Goal: Task Accomplishment & Management: Complete application form

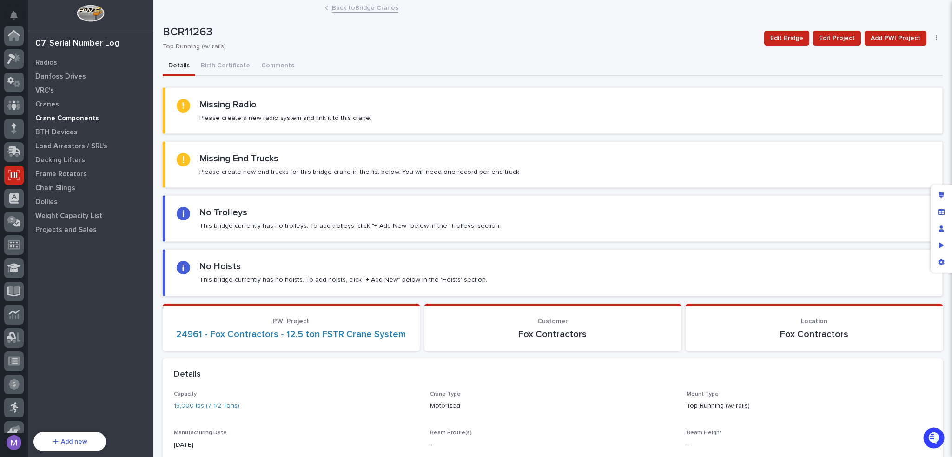
scroll to position [139, 0]
click at [78, 117] on p "Crane Components" at bounding box center [67, 118] width 64 height 8
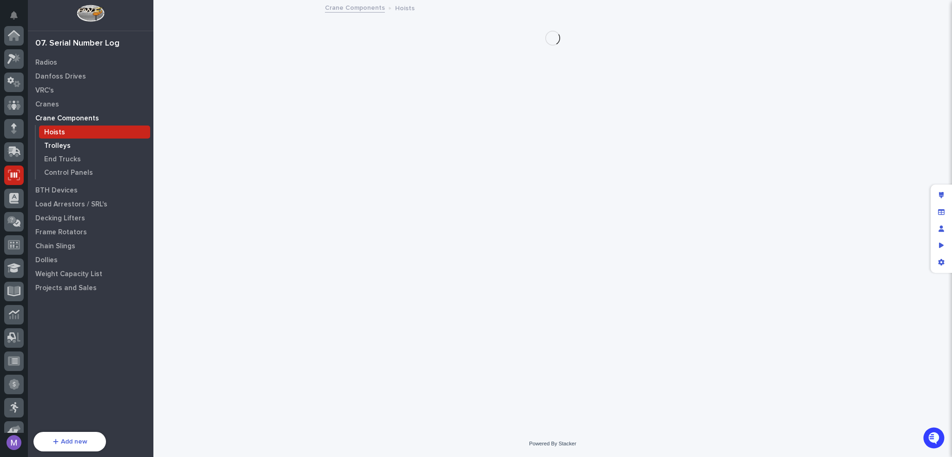
scroll to position [139, 0]
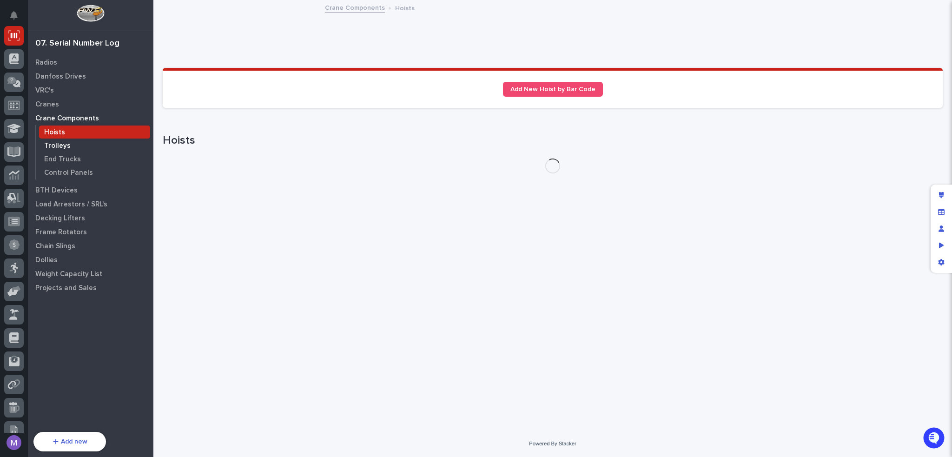
click at [65, 145] on p "Trolleys" at bounding box center [57, 146] width 26 height 8
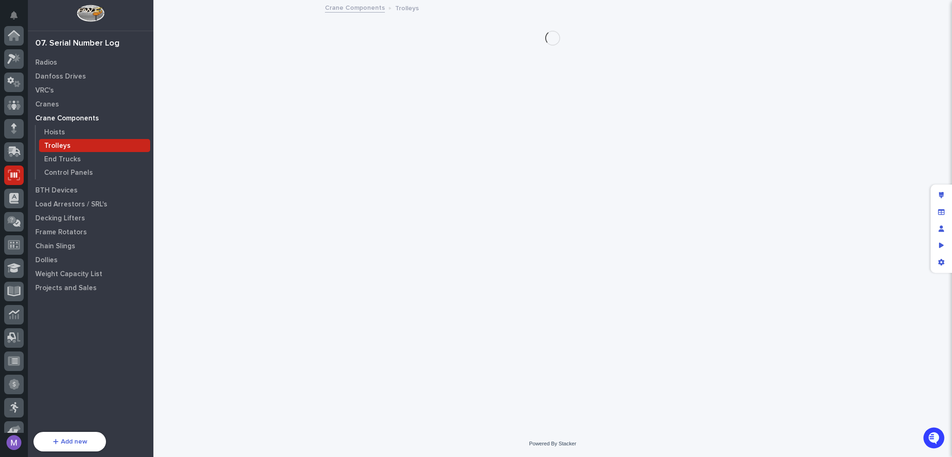
scroll to position [139, 0]
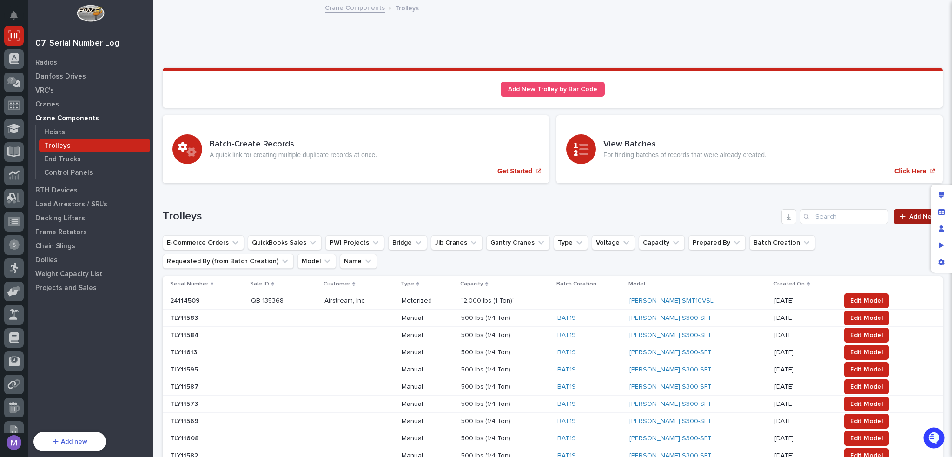
click at [914, 214] on span "Add New" at bounding box center [922, 216] width 27 height 7
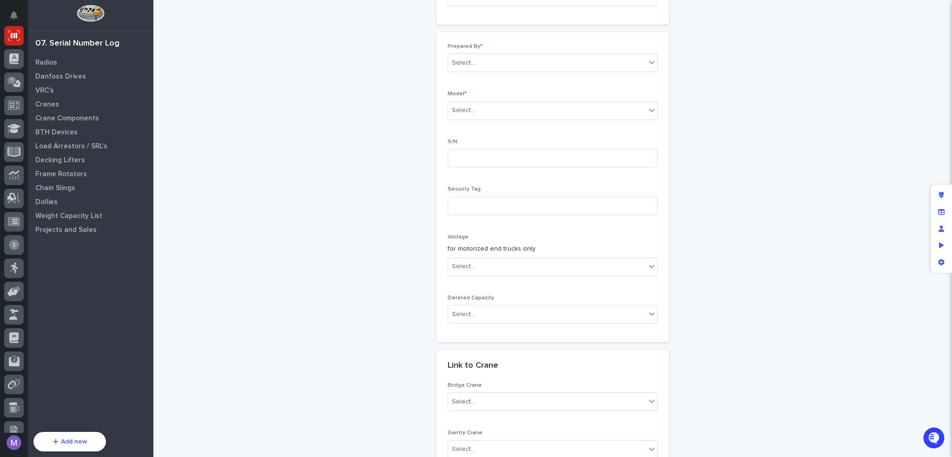
scroll to position [93, 0]
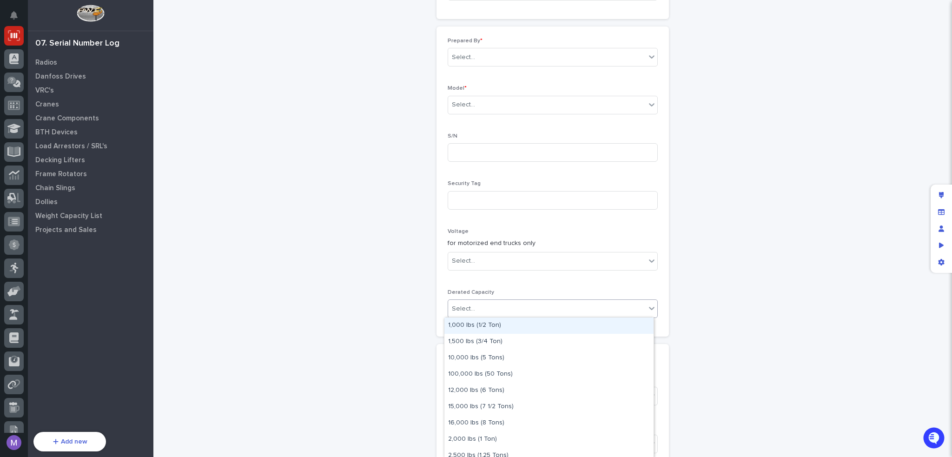
click at [549, 311] on div "Select..." at bounding box center [547, 308] width 198 height 15
click at [742, 264] on div "Trolleys: add new Loading... Saving… Loading... Saving… Loading... Saving… Poin…" at bounding box center [553, 225] width 780 height 634
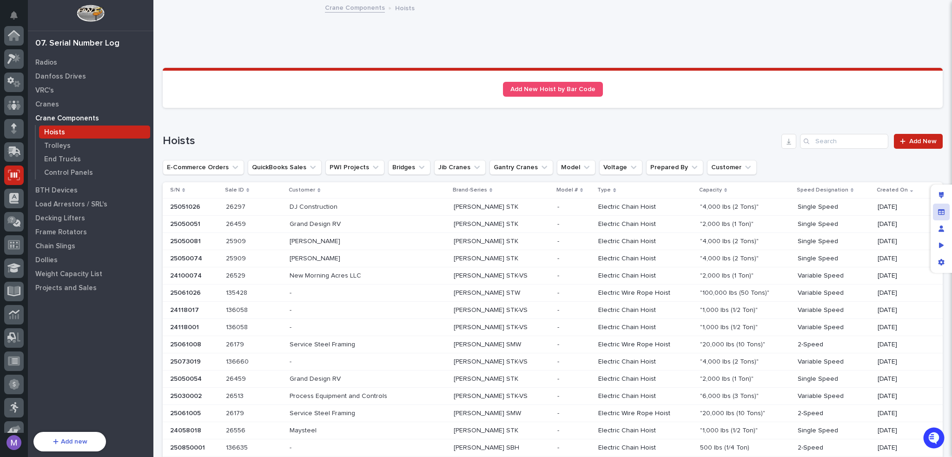
scroll to position [139, 0]
click at [945, 204] on div "Manage fields and data" at bounding box center [941, 212] width 17 height 17
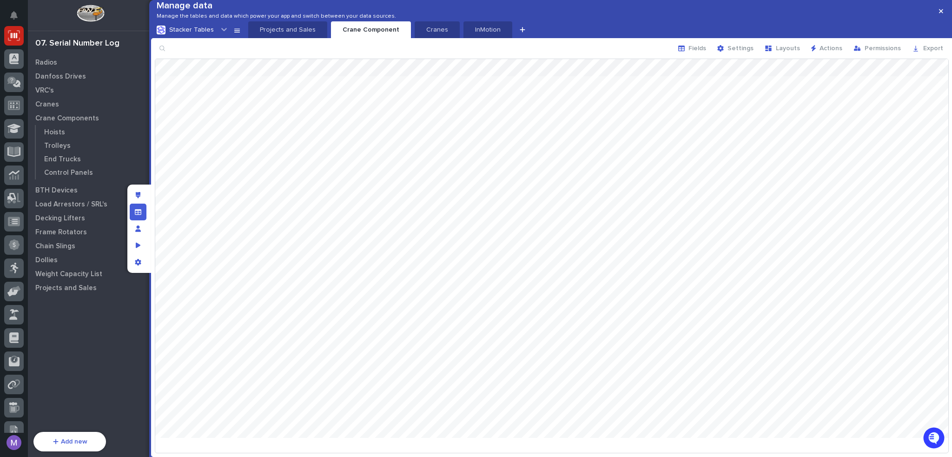
click at [219, 34] on icon at bounding box center [223, 29] width 9 height 9
click at [200, 63] on div "Airtable" at bounding box center [186, 62] width 58 height 9
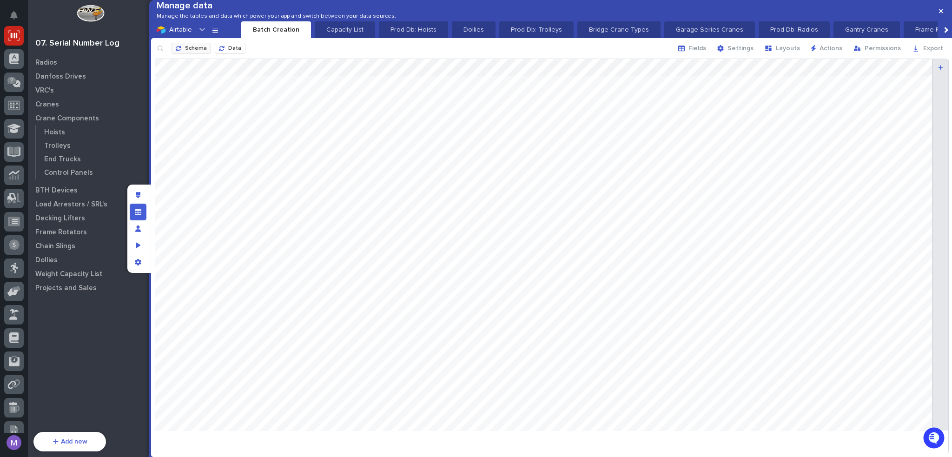
click at [200, 53] on span "Schema" at bounding box center [196, 48] width 22 height 7
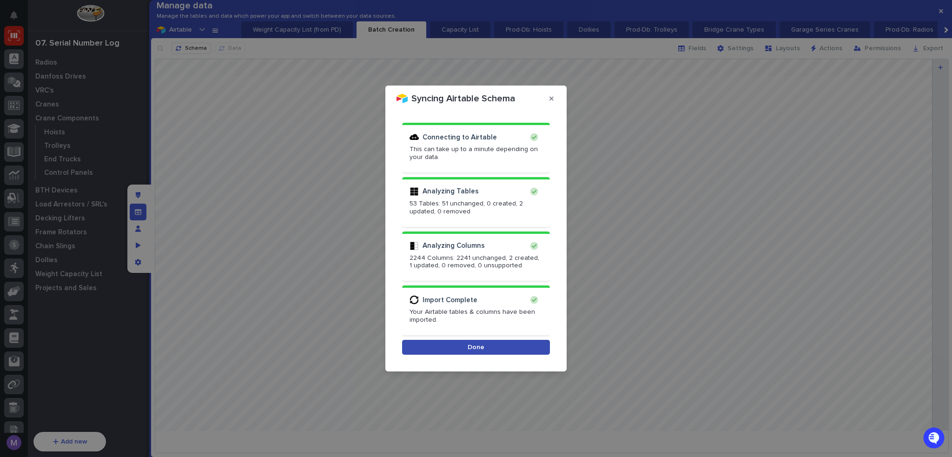
click at [487, 346] on button "Done" at bounding box center [476, 347] width 148 height 15
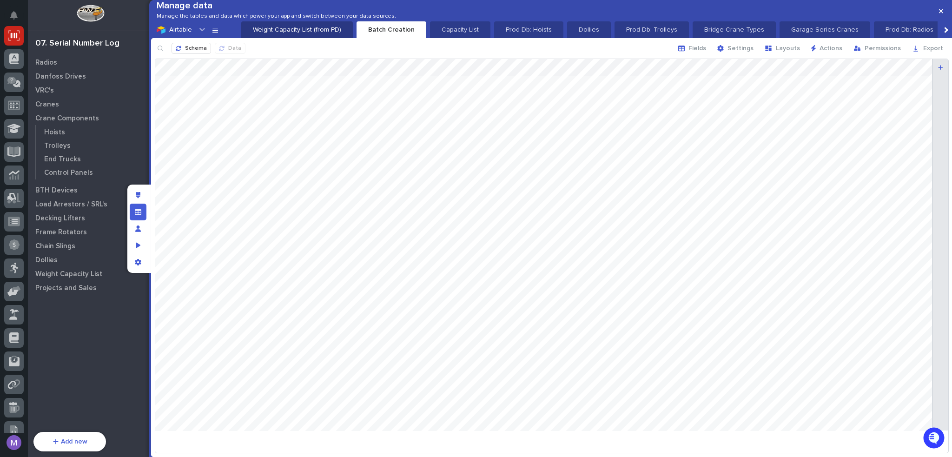
click at [302, 34] on p "Weight Capacity List (from PD)" at bounding box center [297, 29] width 100 height 9
click at [729, 34] on p "Trolleys" at bounding box center [747, 29] width 36 height 9
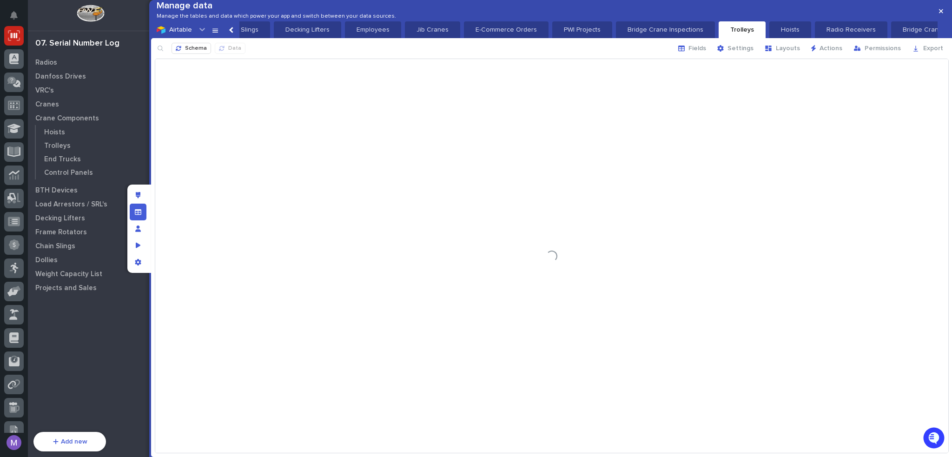
scroll to position [0, 1947]
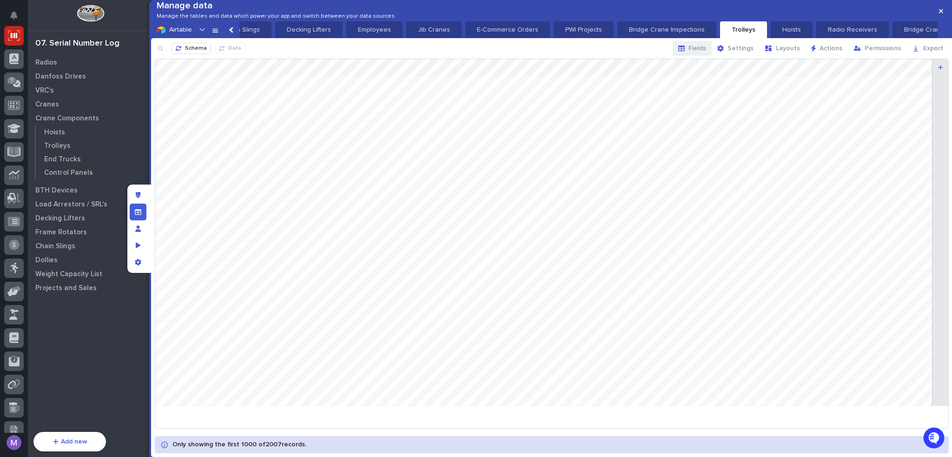
click at [685, 51] on icon "button" at bounding box center [681, 49] width 7 height 6
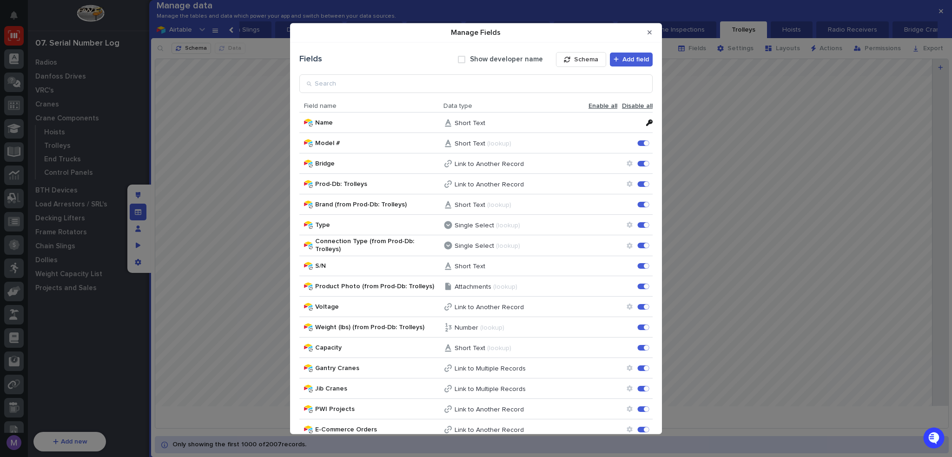
scroll to position [853, 0]
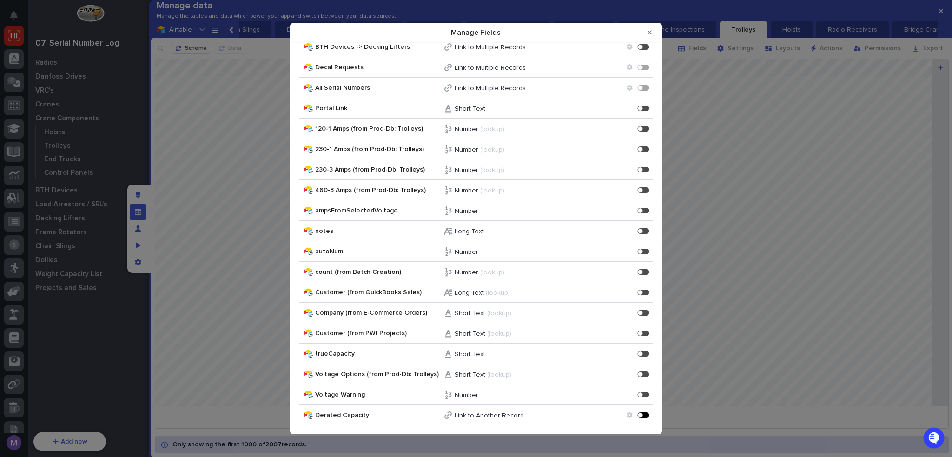
click at [645, 415] on div "Manage Fields" at bounding box center [646, 415] width 2 height 2
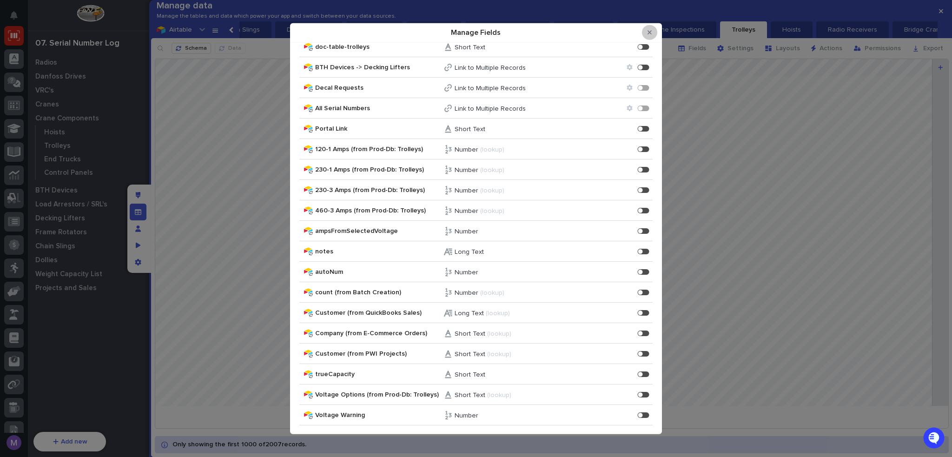
click at [651, 33] on icon "Close Modal" at bounding box center [650, 32] width 4 height 7
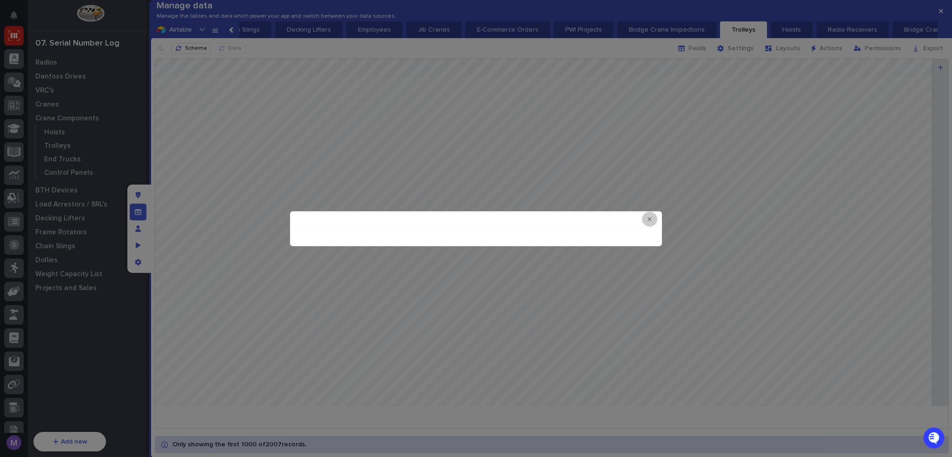
scroll to position [0, 0]
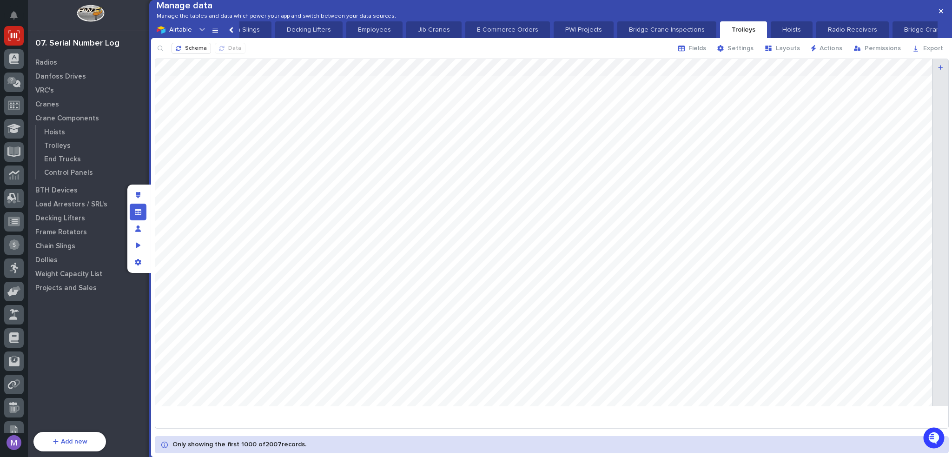
click at [653, 59] on div "Schema Data Fields Settings Layouts Actions Permissions Export" at bounding box center [551, 48] width 801 height 20
click at [141, 194] on div "Edit layout" at bounding box center [138, 195] width 17 height 17
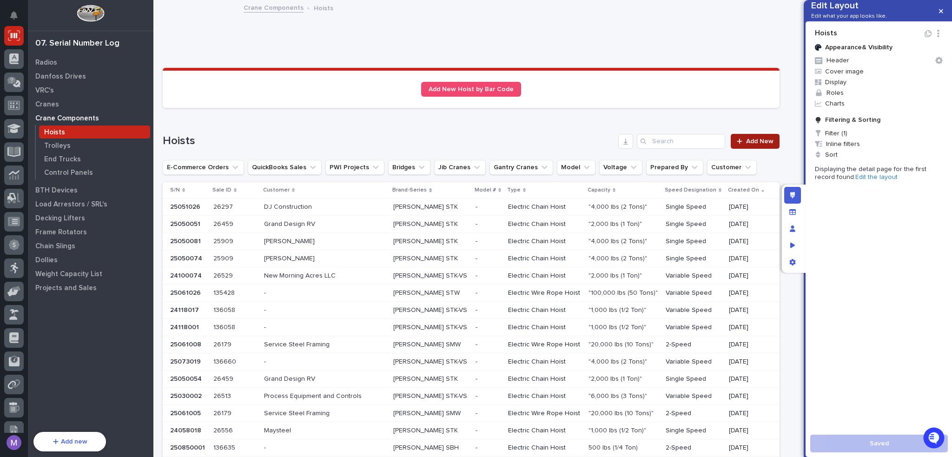
click at [747, 148] on link "Add New" at bounding box center [755, 141] width 49 height 15
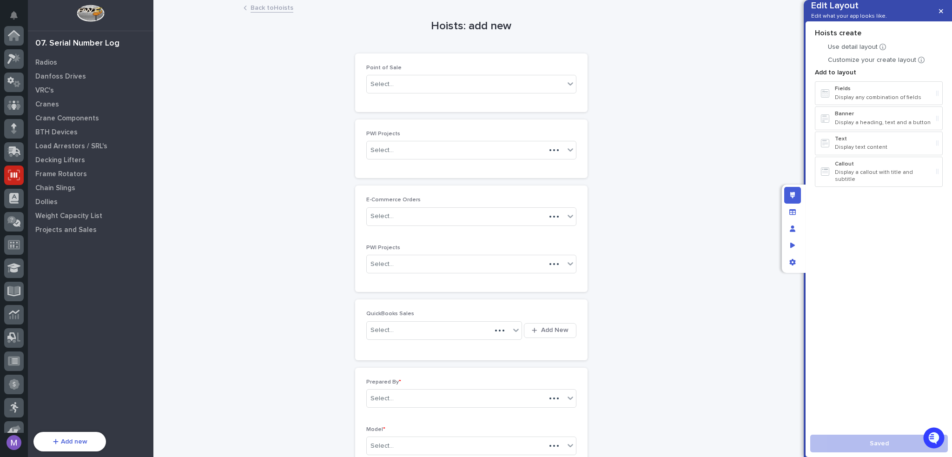
scroll to position [139, 0]
click at [793, 199] on div "Edit layout" at bounding box center [792, 195] width 17 height 17
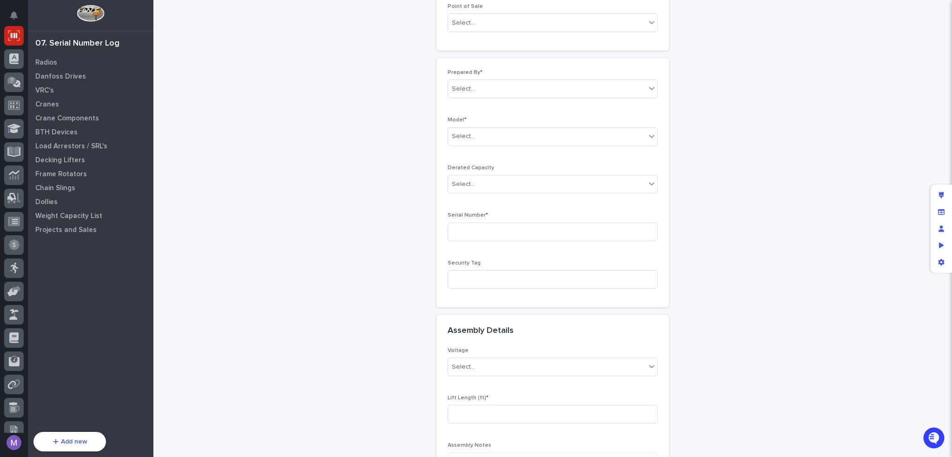
scroll to position [46, 0]
click at [575, 174] on div "Prepared By * Select... Model * Select... Derated Capacity Select... Serial Num…" at bounding box center [553, 197] width 210 height 227
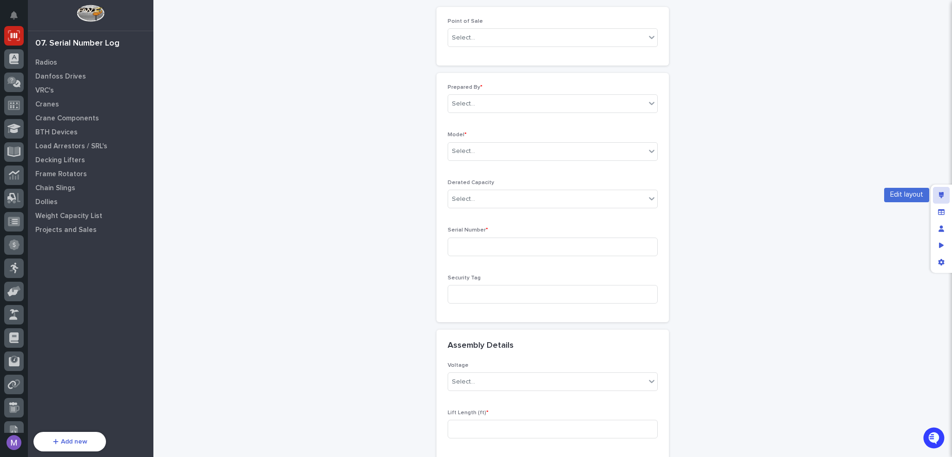
click at [948, 195] on div "Edit layout" at bounding box center [941, 195] width 17 height 17
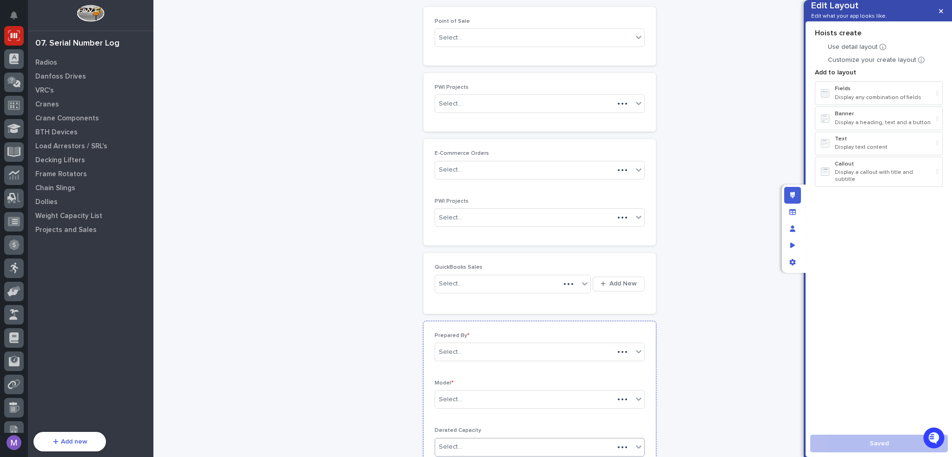
scroll to position [344, 0]
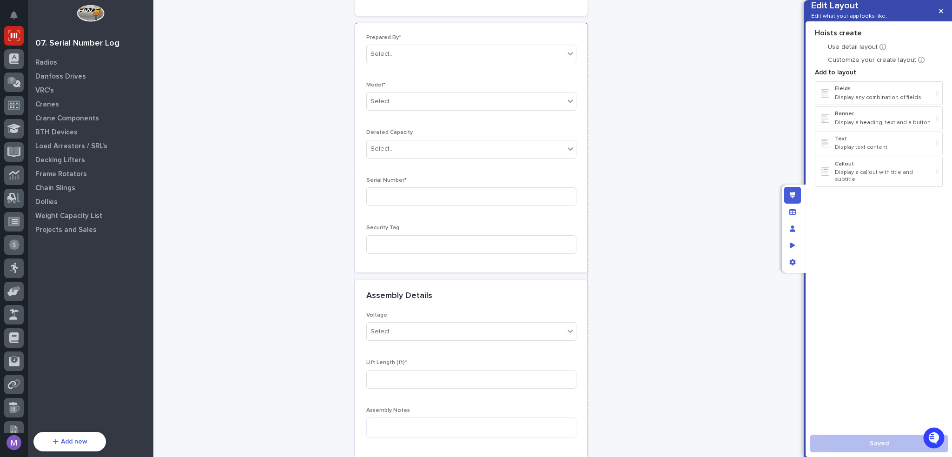
click at [547, 169] on div "Prepared By * Select... Model * Select... Derated Capacity Select... Serial Num…" at bounding box center [471, 147] width 210 height 227
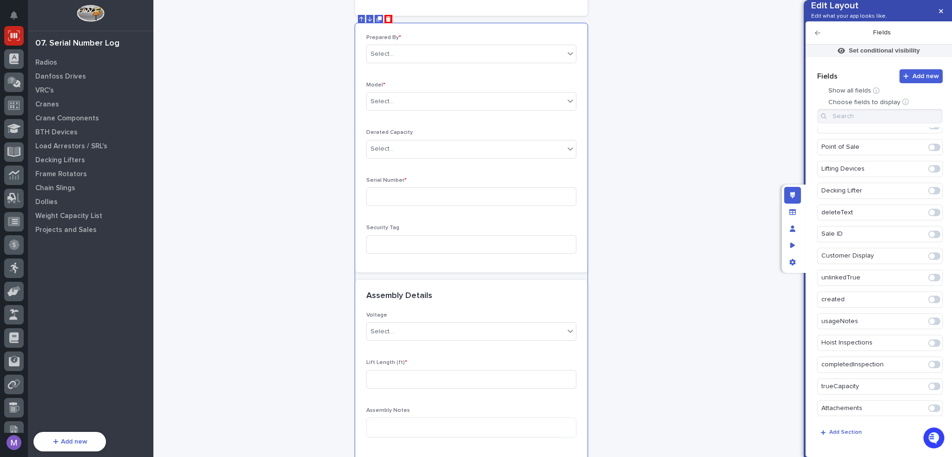
scroll to position [630, 0]
click at [793, 211] on icon "Manage fields and data" at bounding box center [792, 212] width 7 height 7
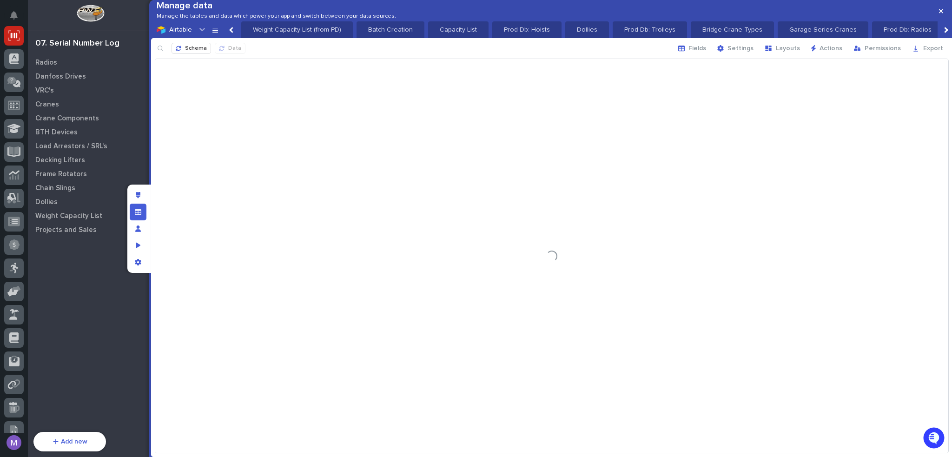
scroll to position [0, 1707]
click at [685, 52] on icon "button" at bounding box center [681, 48] width 7 height 7
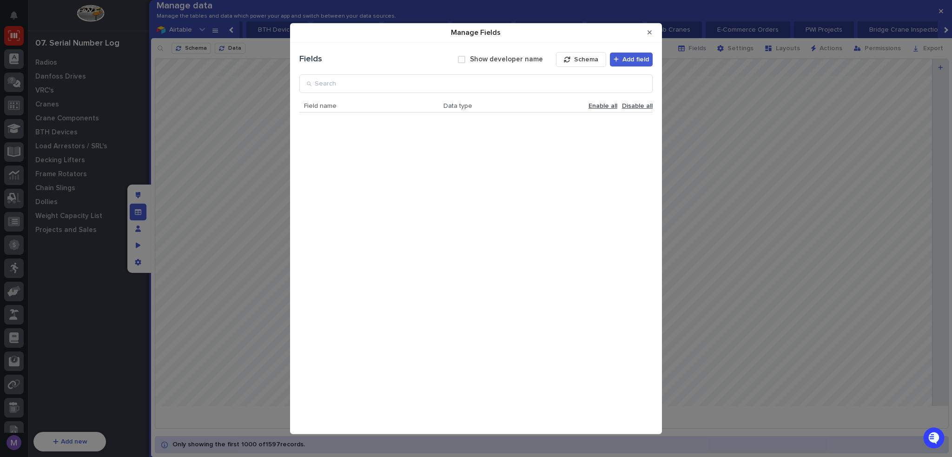
scroll to position [955, 0]
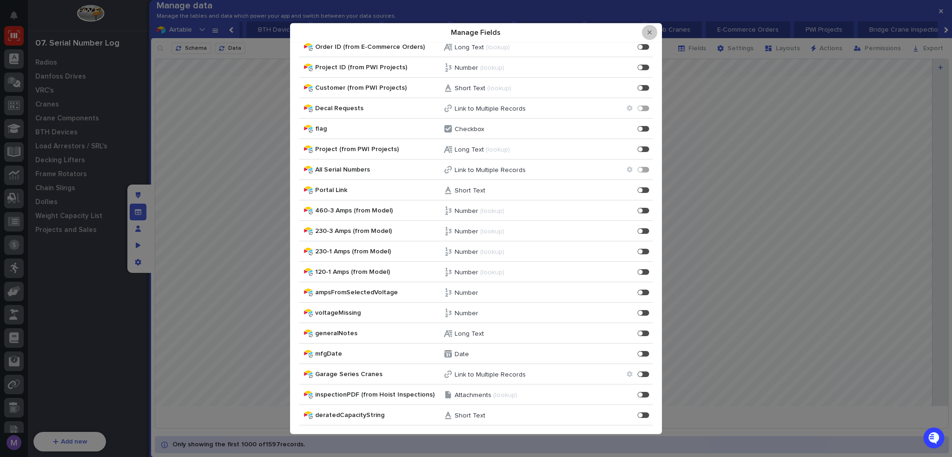
click at [647, 36] on button "Close Modal" at bounding box center [649, 32] width 15 height 15
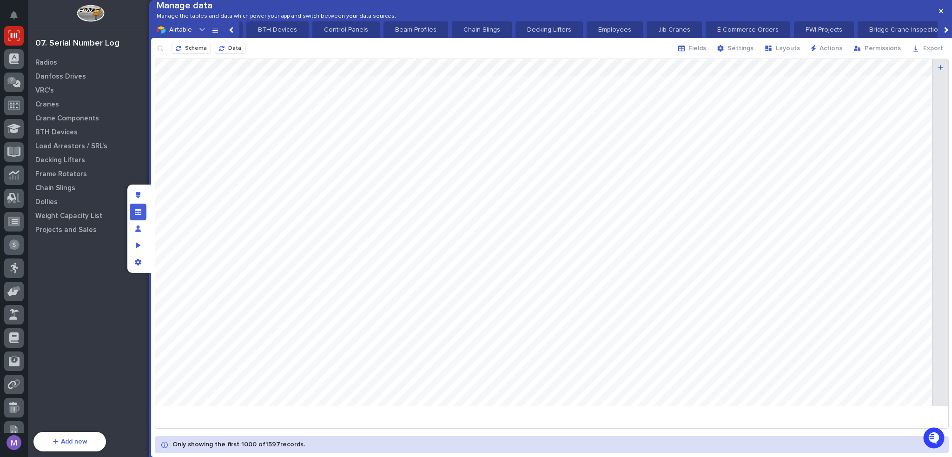
click at [694, 56] on button "Fields" at bounding box center [692, 48] width 39 height 15
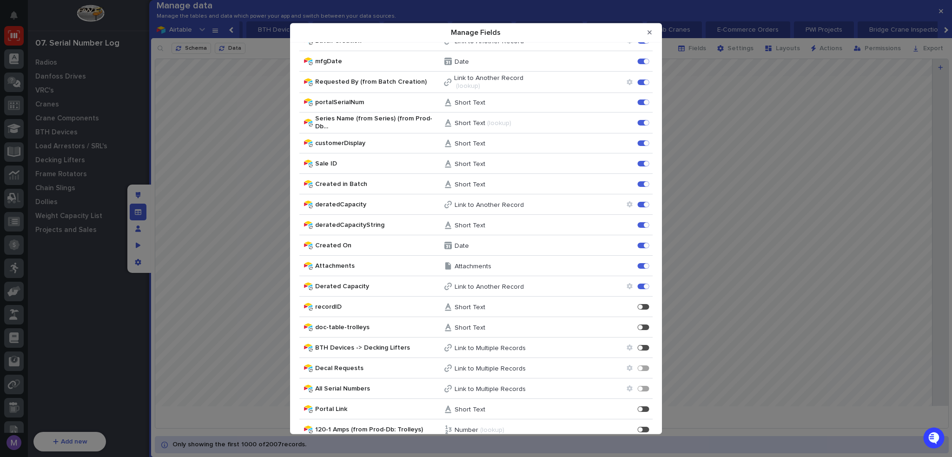
scroll to position [574, 0]
click at [653, 31] on button "Close Modal" at bounding box center [649, 32] width 15 height 15
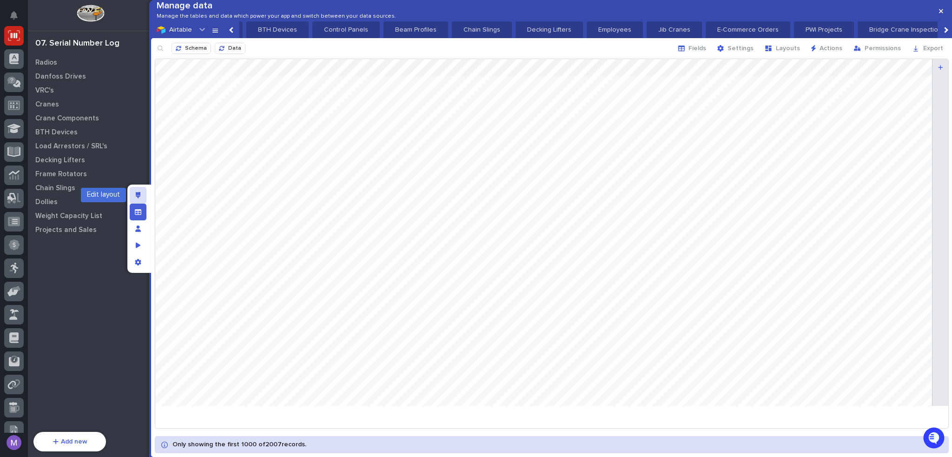
click at [142, 196] on div "Edit layout" at bounding box center [138, 195] width 17 height 17
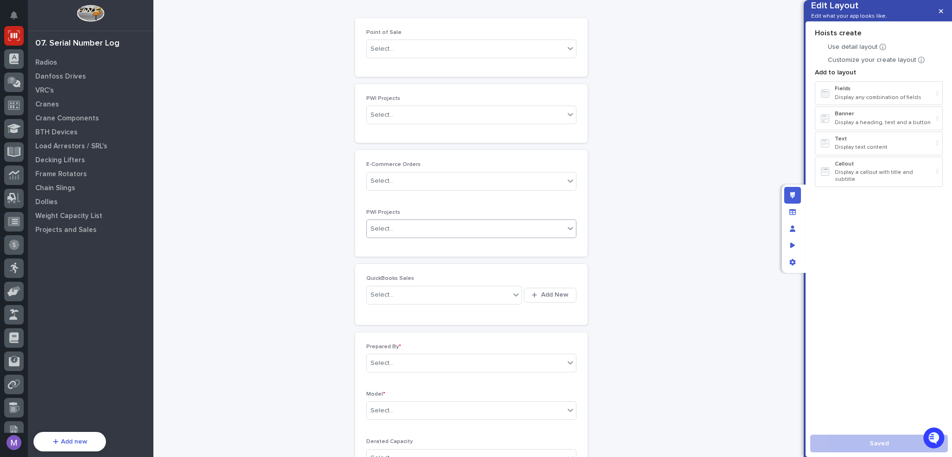
scroll to position [0, 0]
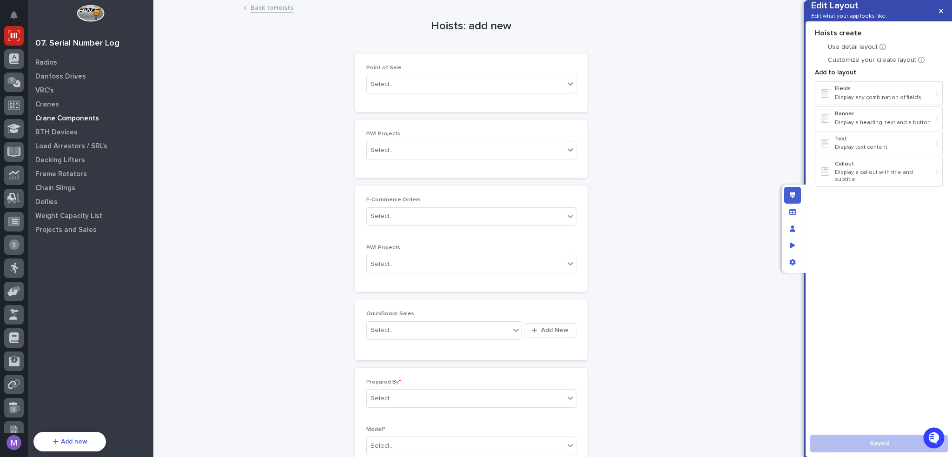
click at [80, 121] on p "Crane Components" at bounding box center [67, 118] width 64 height 8
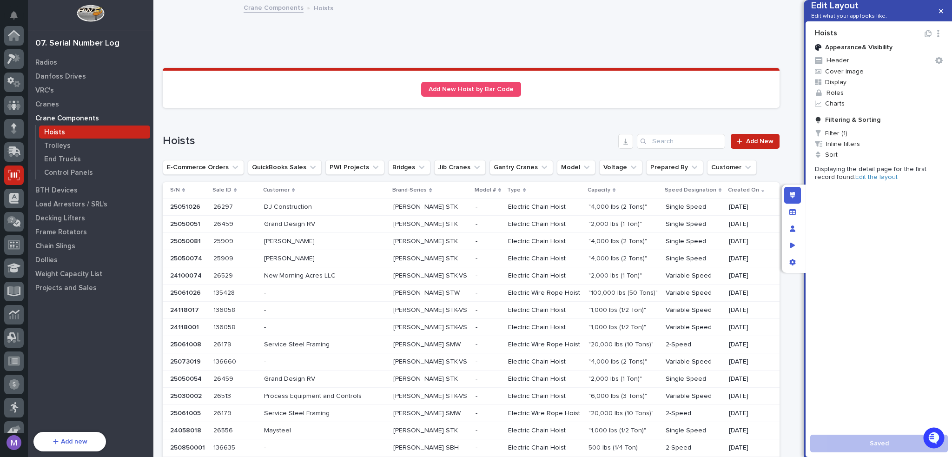
scroll to position [139, 0]
click at [82, 150] on div "Trolleys" at bounding box center [94, 145] width 111 height 13
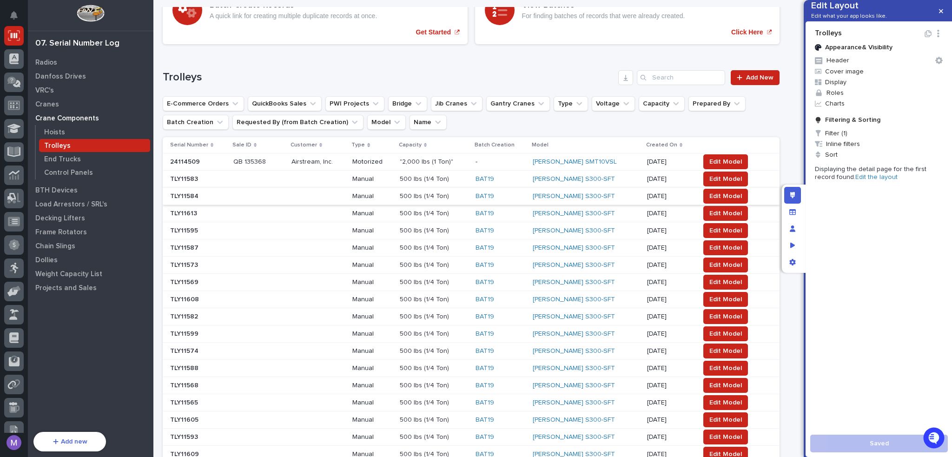
scroll to position [139, 0]
click at [738, 79] on div at bounding box center [741, 77] width 9 height 7
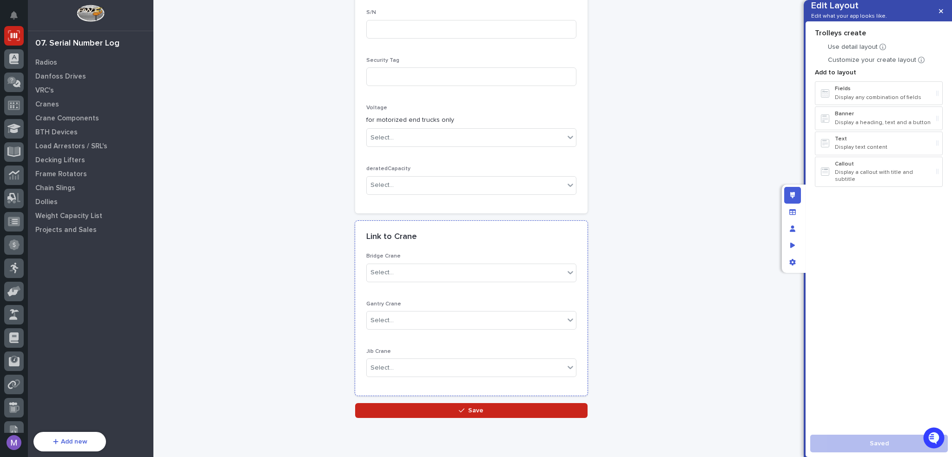
scroll to position [465, 0]
click at [512, 161] on div "Prepared By * Select... Model * Select... S/N Security Tag Voltage for motorize…" at bounding box center [471, 58] width 210 height 288
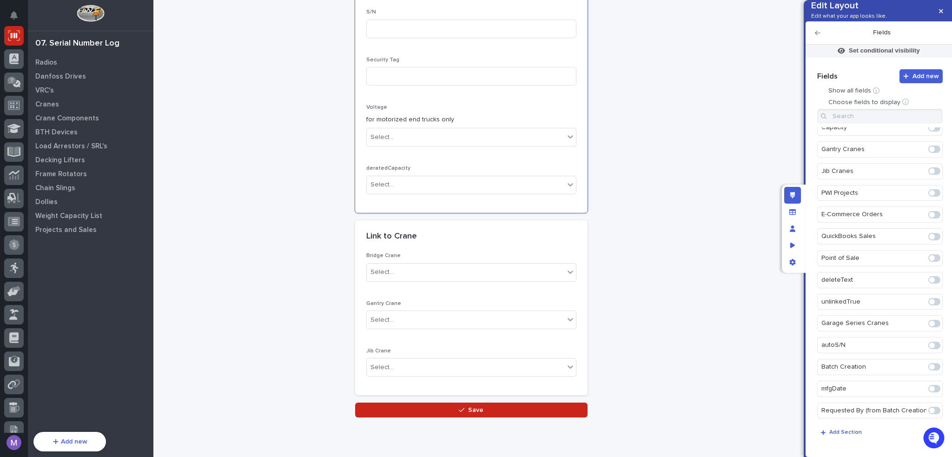
scroll to position [543, 0]
click at [930, 410] on span at bounding box center [934, 407] width 12 height 7
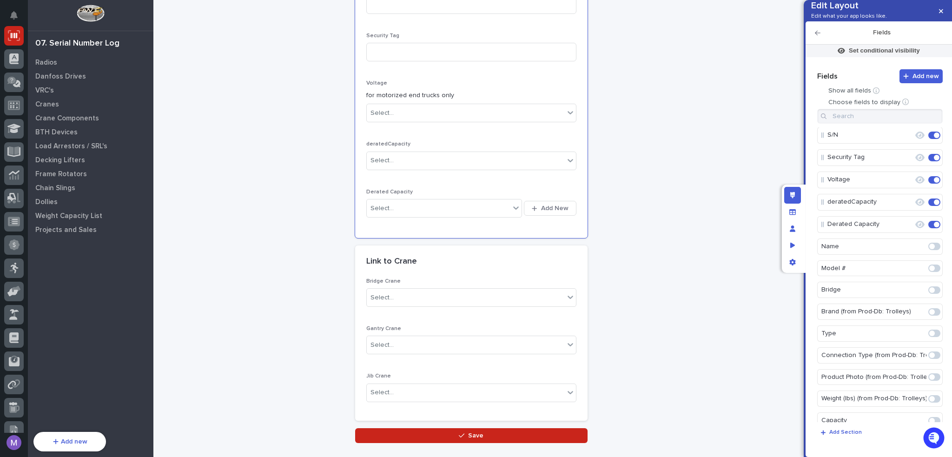
scroll to position [32, 0]
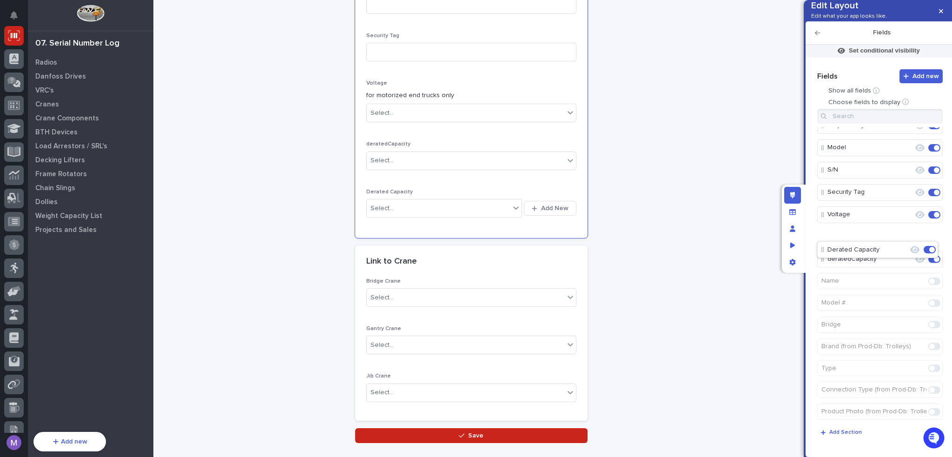
drag, startPoint x: 876, startPoint y: 273, endPoint x: 876, endPoint y: 247, distance: 26.0
click at [869, 267] on p "deratedCapacity" at bounding box center [861, 258] width 69 height 15
click at [904, 241] on icon "Edit" at bounding box center [905, 237] width 8 height 8
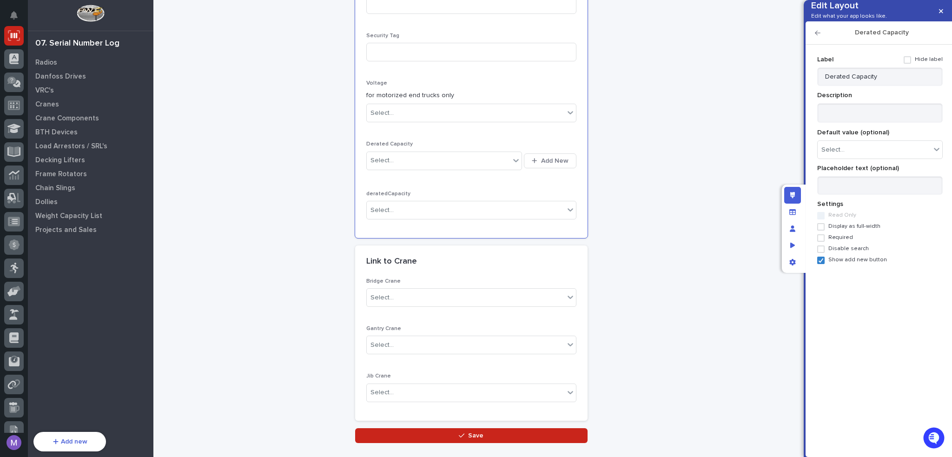
click at [841, 263] on span "Show add new button" at bounding box center [857, 260] width 59 height 7
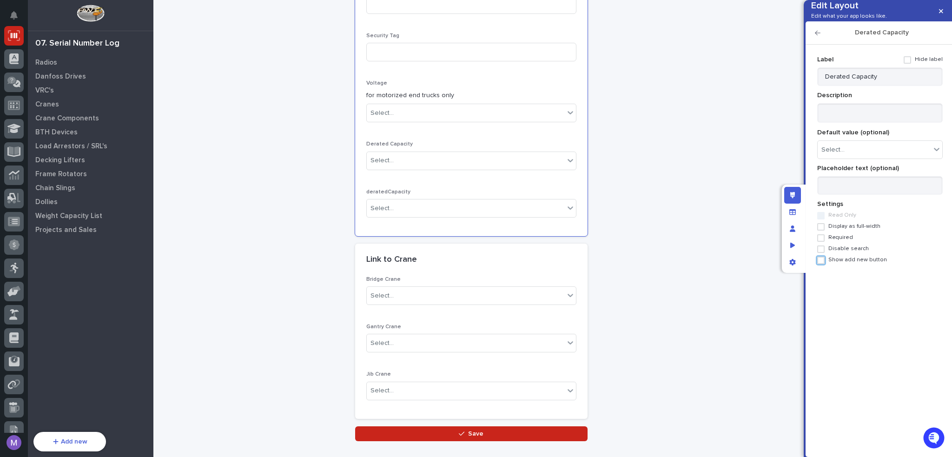
scroll to position [489, 0]
click at [819, 36] on icon "button" at bounding box center [818, 33] width 6 height 7
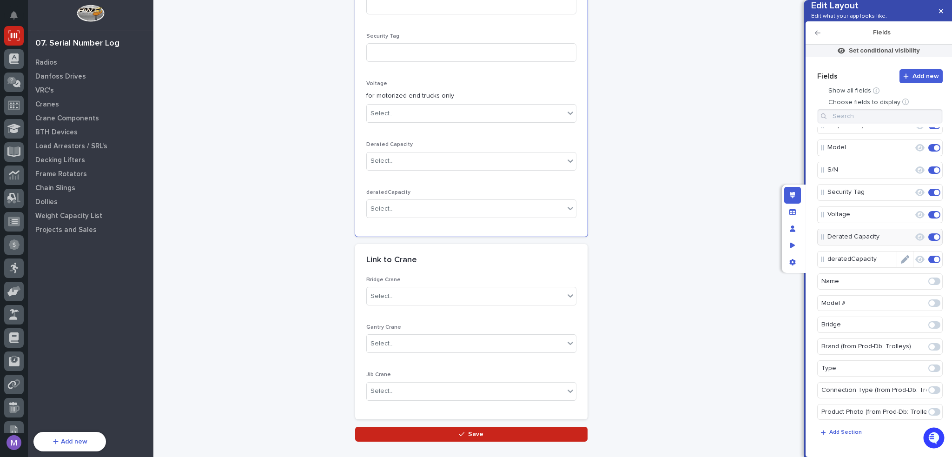
click at [929, 263] on span at bounding box center [934, 259] width 12 height 7
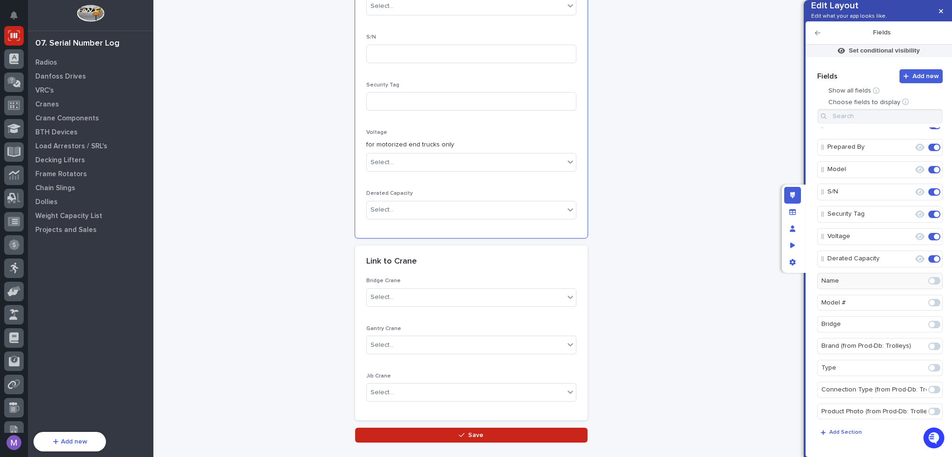
scroll to position [372, 0]
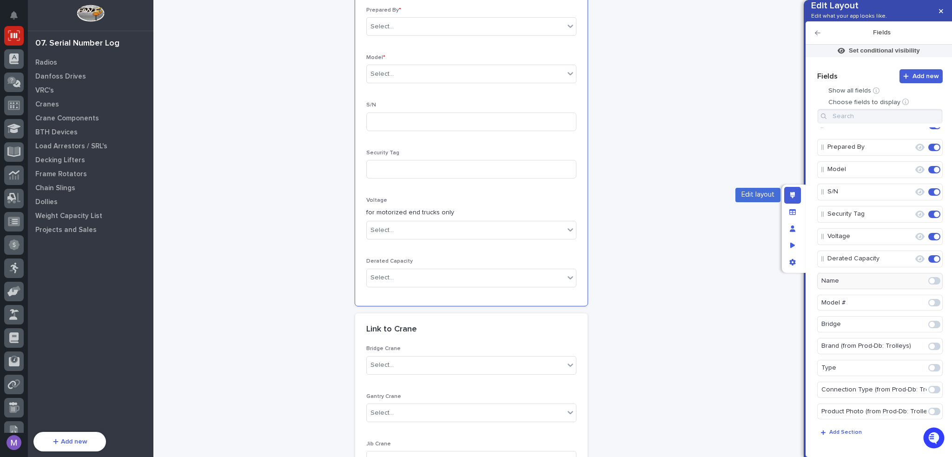
click at [790, 190] on div "Edit layout" at bounding box center [792, 195] width 17 height 17
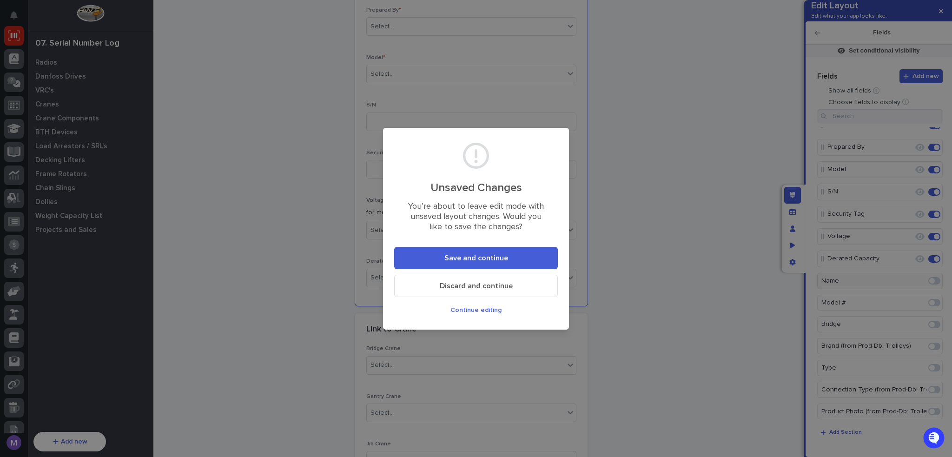
click at [526, 252] on button "Save and continue" at bounding box center [476, 258] width 164 height 22
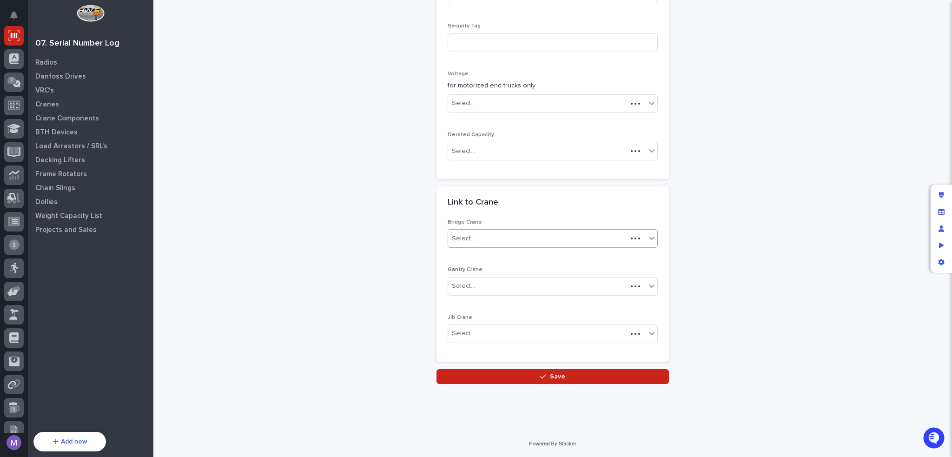
scroll to position [249, 0]
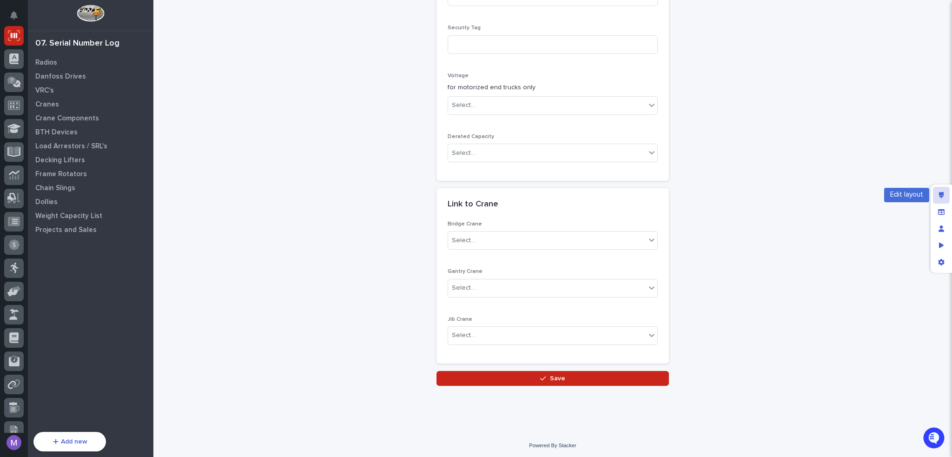
click at [938, 193] on div "Edit layout" at bounding box center [941, 195] width 17 height 17
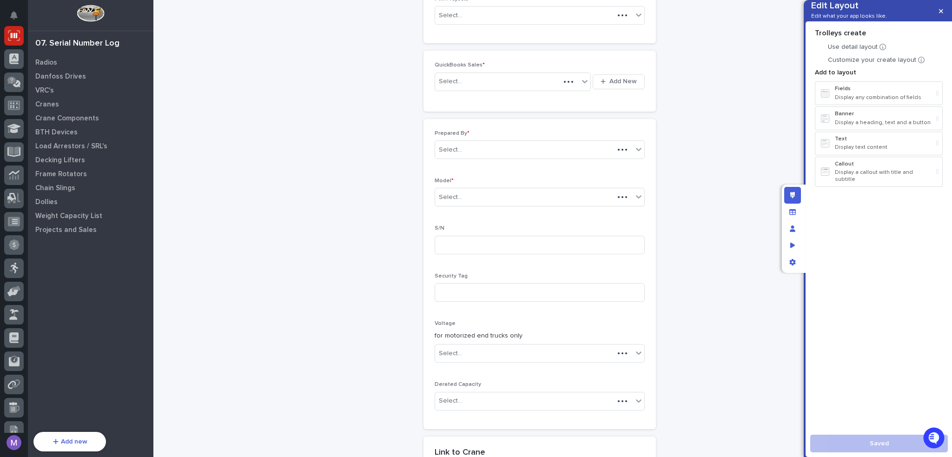
scroll to position [372, 0]
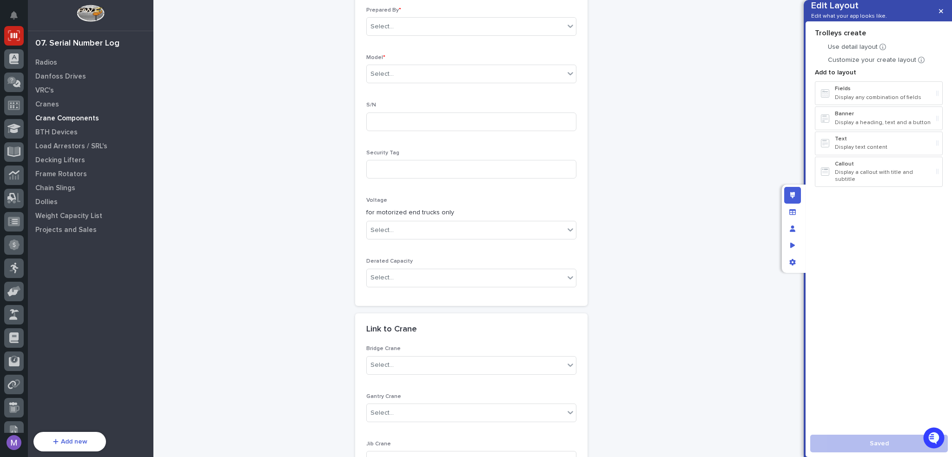
click at [76, 116] on p "Crane Components" at bounding box center [67, 118] width 64 height 8
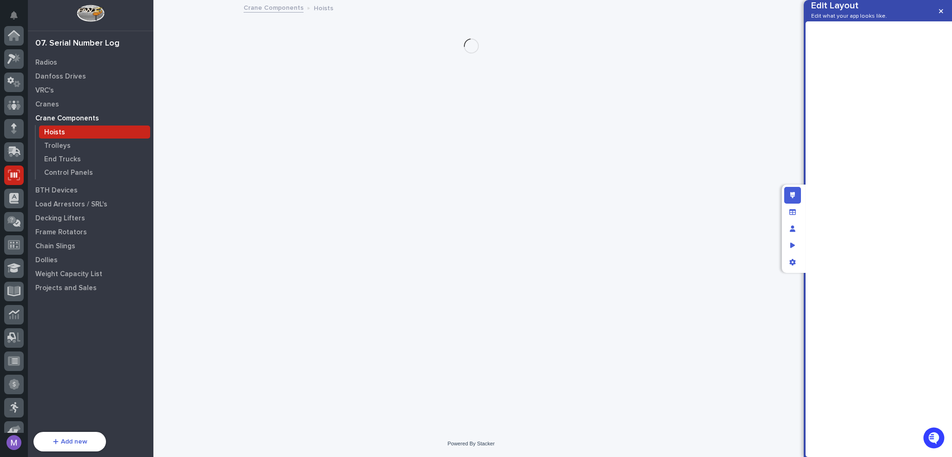
scroll to position [139, 0]
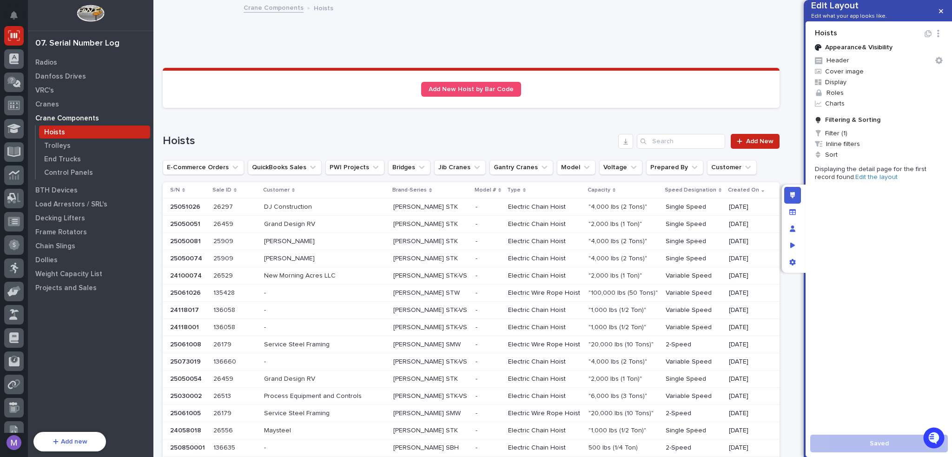
click at [85, 138] on div "Hoists" at bounding box center [94, 132] width 111 height 13
click at [86, 144] on div "Trolleys" at bounding box center [94, 145] width 111 height 13
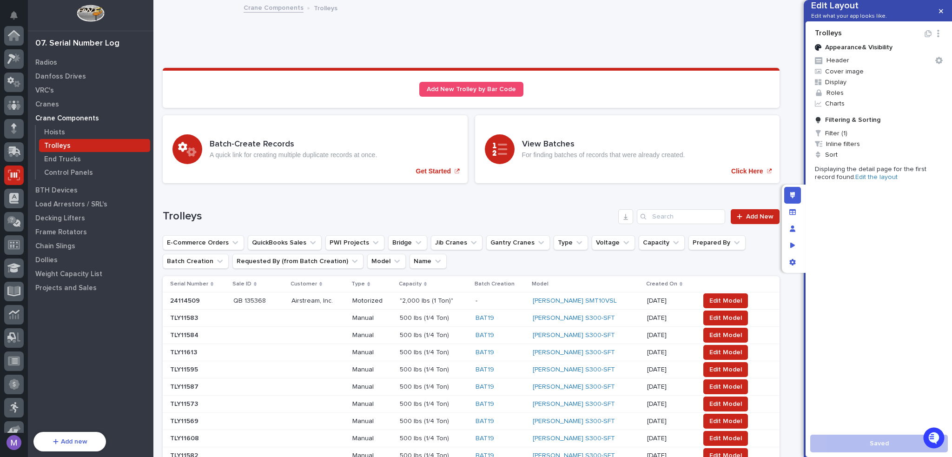
scroll to position [139, 0]
click at [366, 316] on p "Manual" at bounding box center [372, 318] width 40 height 8
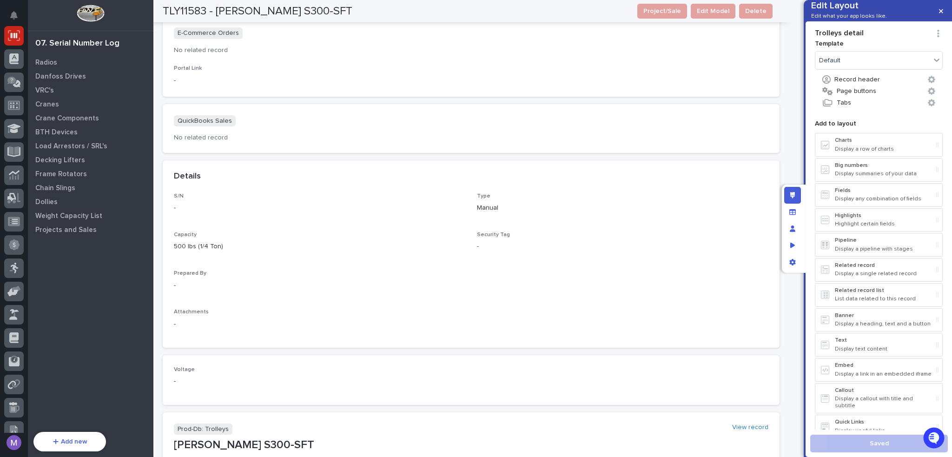
scroll to position [325, 0]
click at [581, 200] on p "Manual" at bounding box center [623, 205] width 292 height 10
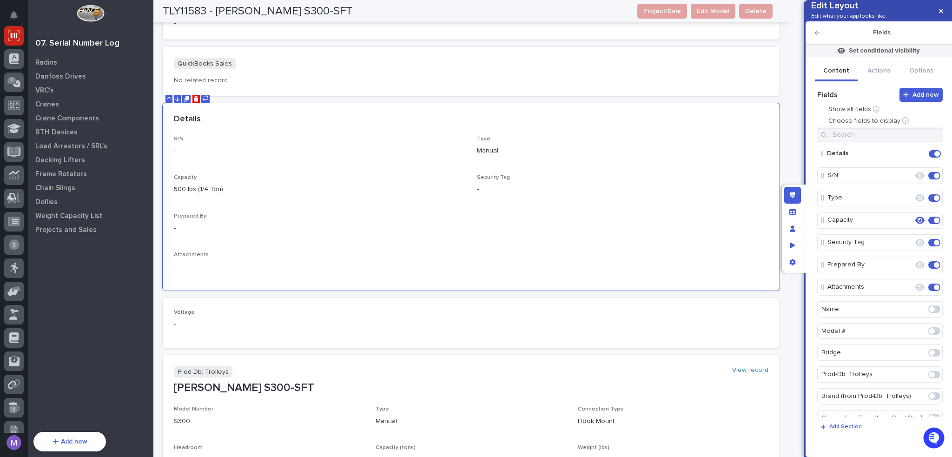
scroll to position [374, 0]
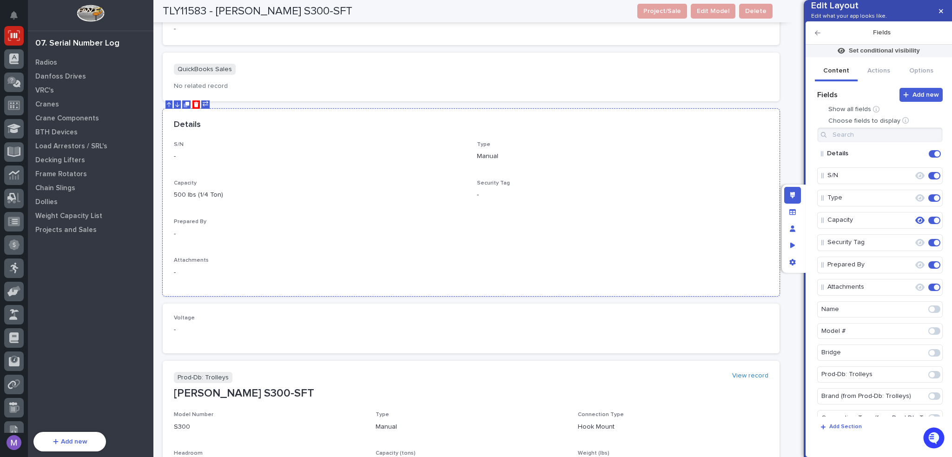
click at [661, 249] on div "S/N - Type Manual Capacity 500 lbs (1/4 Ton) Security Tag - Prepared By - Attac…" at bounding box center [471, 213] width 595 height 144
click at [902, 225] on icon "Edit" at bounding box center [905, 220] width 8 height 8
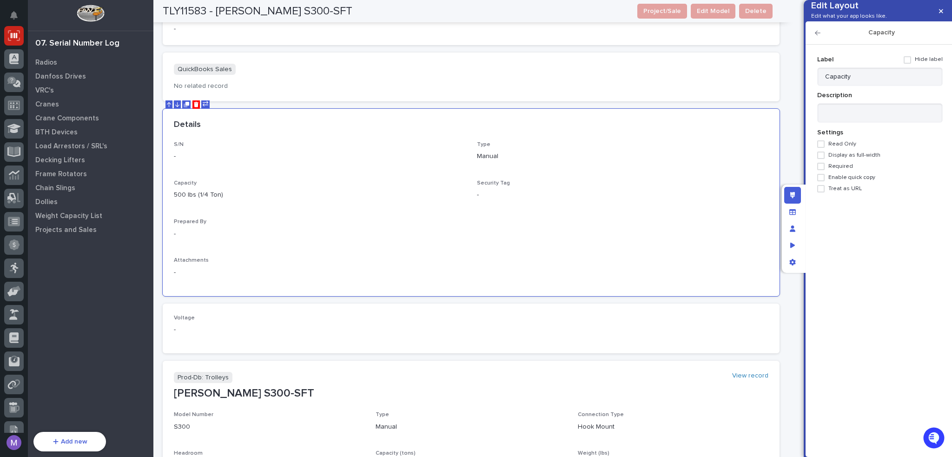
click at [819, 35] on icon "button" at bounding box center [818, 33] width 6 height 5
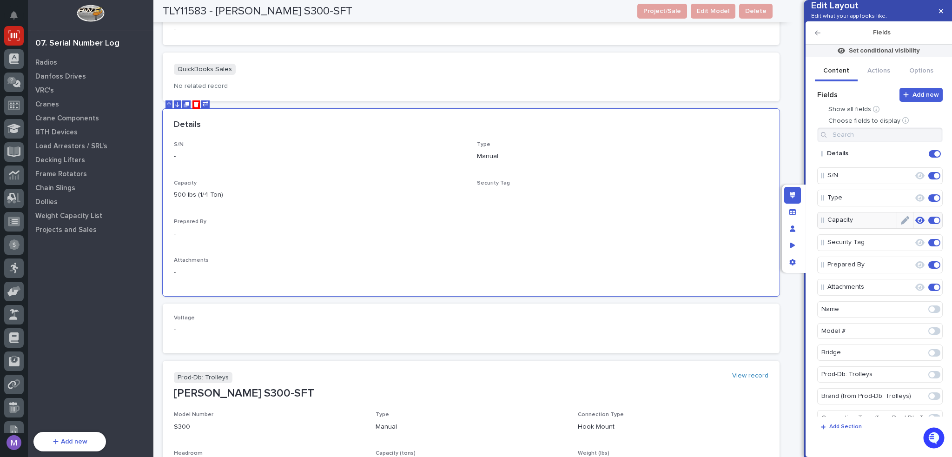
click at [915, 224] on icon "button" at bounding box center [919, 220] width 9 height 7
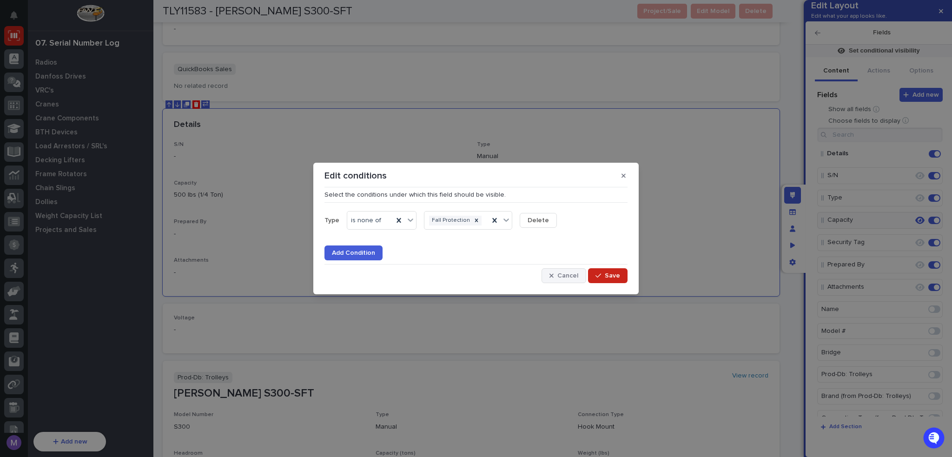
click at [570, 278] on span "Cancel" at bounding box center [567, 275] width 21 height 8
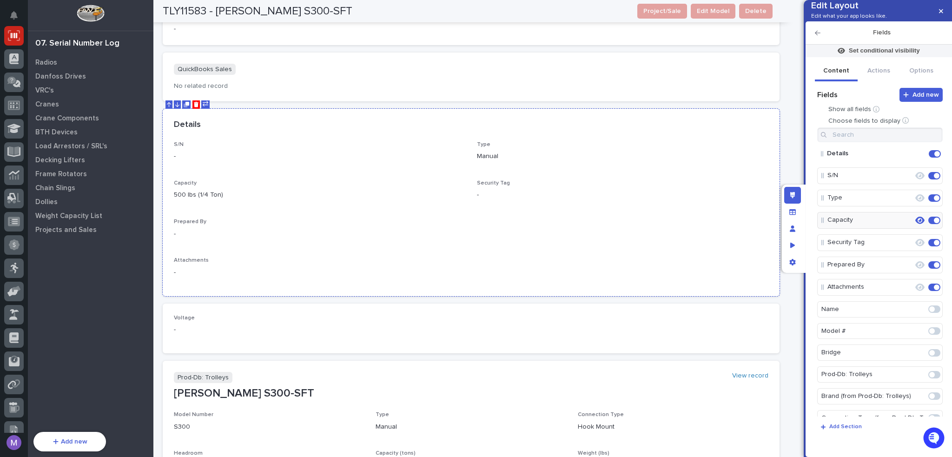
click at [420, 232] on p "-" at bounding box center [320, 234] width 292 height 10
click at [474, 244] on div "S/N - Type Manual Capacity 500 lbs (1/4 Ton) Security Tag - Prepared By - Attac…" at bounding box center [471, 213] width 595 height 144
click at [915, 224] on icon "button" at bounding box center [919, 220] width 9 height 7
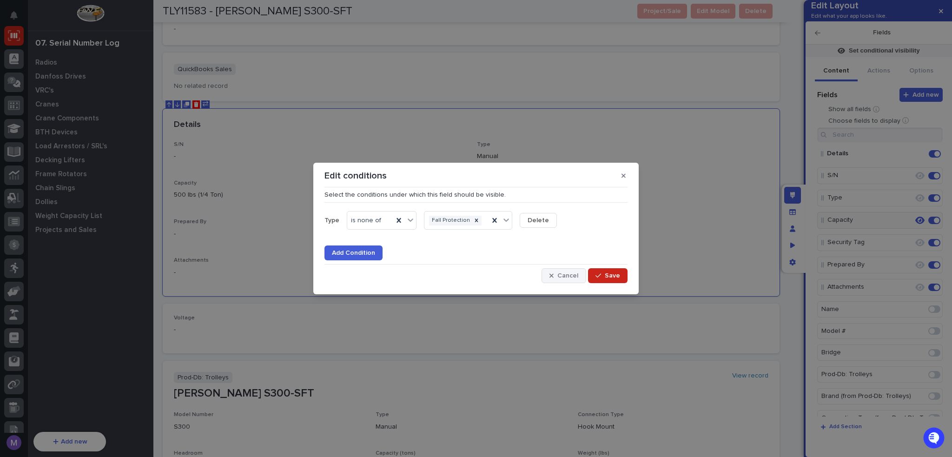
click at [574, 274] on span "Cancel" at bounding box center [567, 275] width 21 height 8
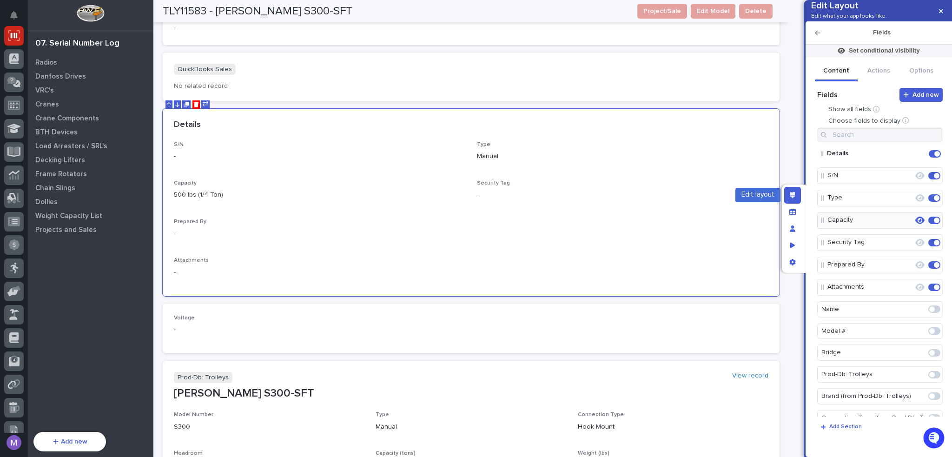
click at [791, 194] on icon "Edit layout" at bounding box center [792, 195] width 5 height 7
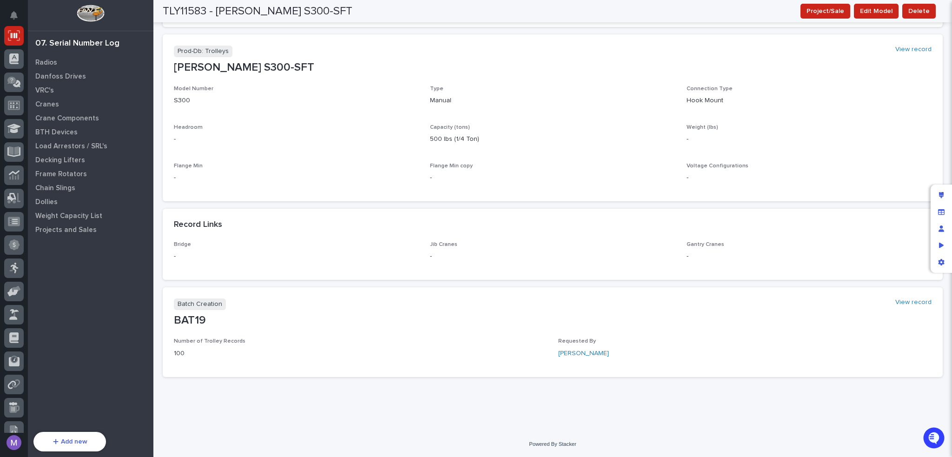
scroll to position [302, 0]
click at [939, 194] on icon "Edit layout" at bounding box center [941, 195] width 5 height 7
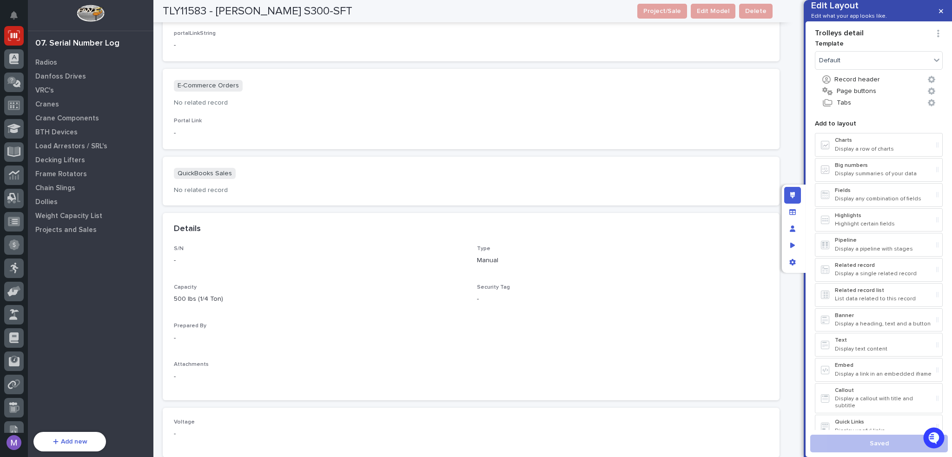
scroll to position [268, 0]
click at [488, 291] on span "Security Tag" at bounding box center [493, 289] width 33 height 6
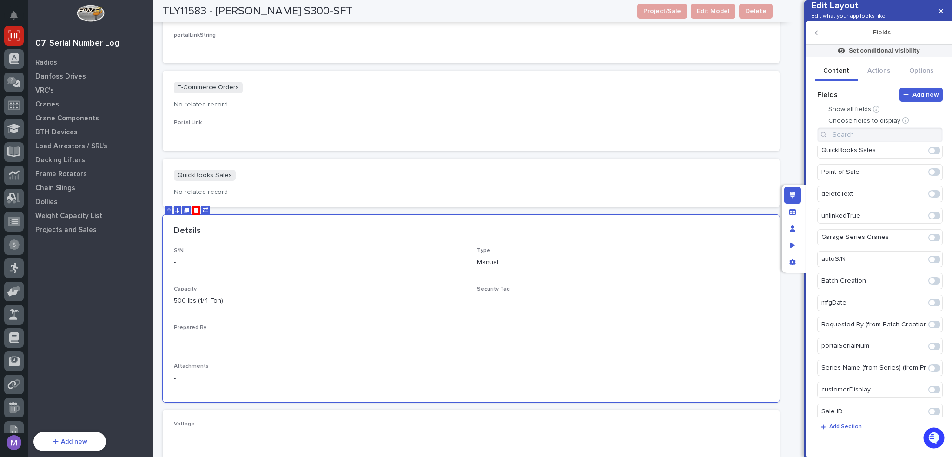
scroll to position [567, 0]
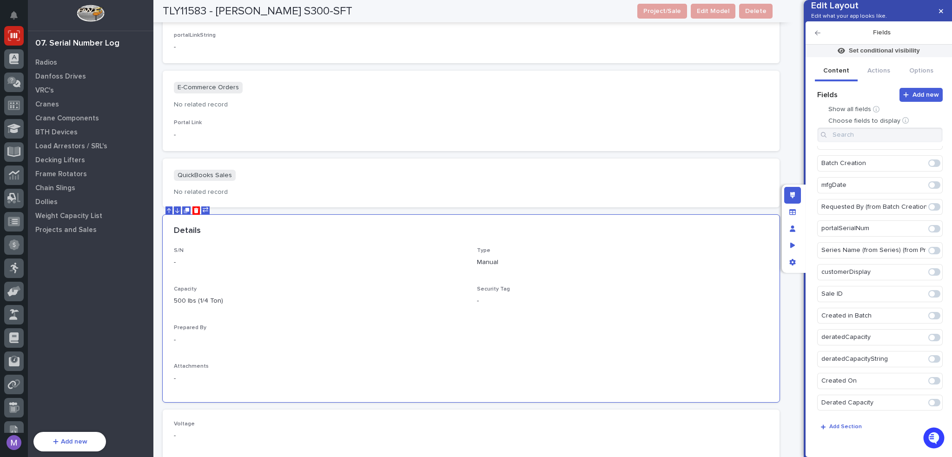
click at [929, 402] on span at bounding box center [932, 403] width 6 height 6
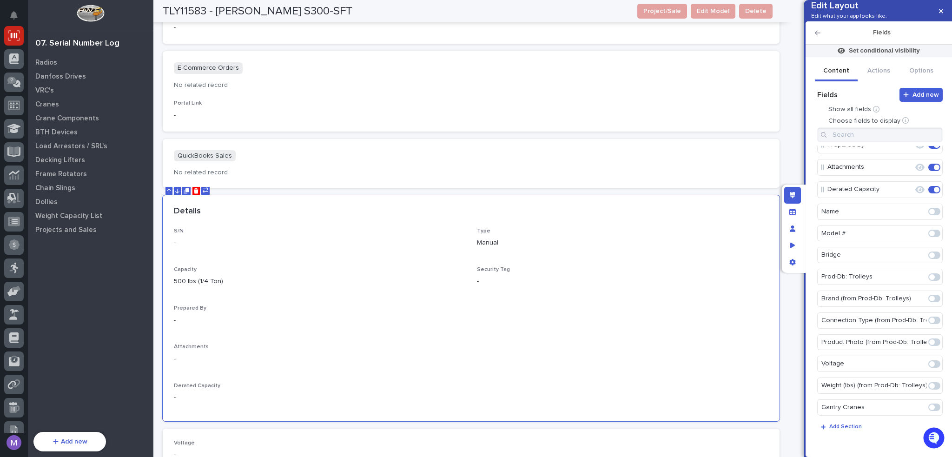
scroll to position [0, 0]
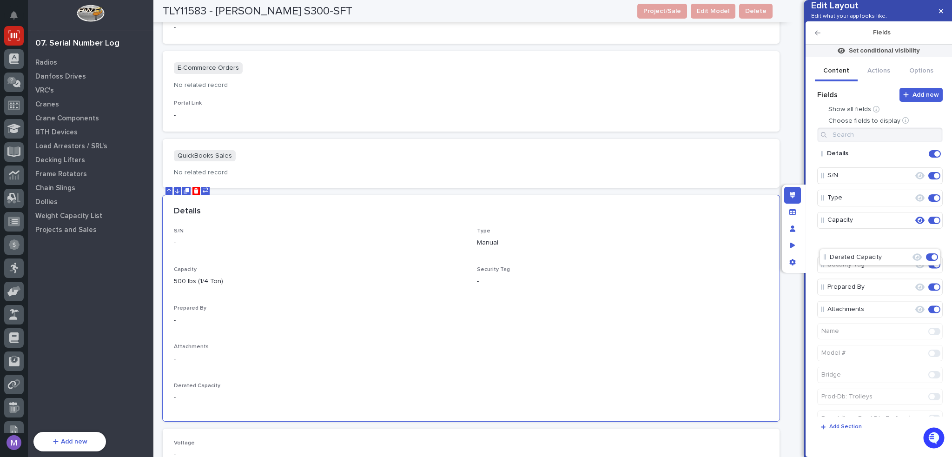
drag, startPoint x: 863, startPoint y: 324, endPoint x: 865, endPoint y: 254, distance: 70.7
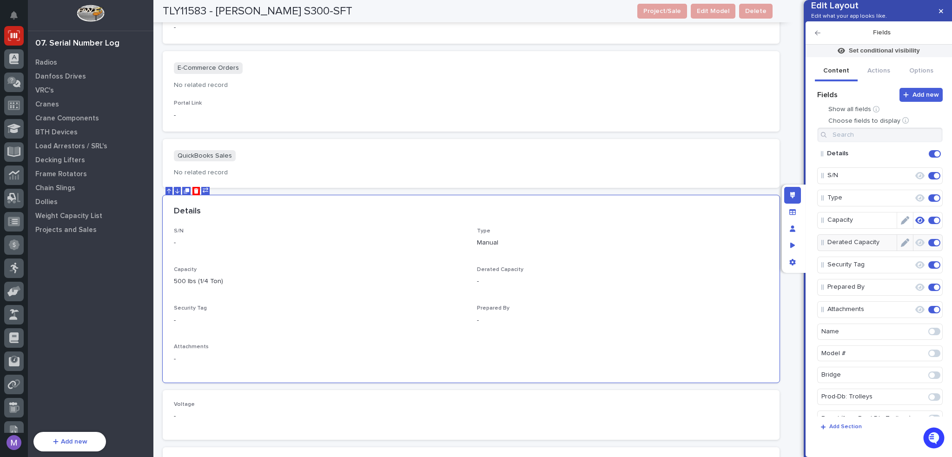
scroll to position [268, 0]
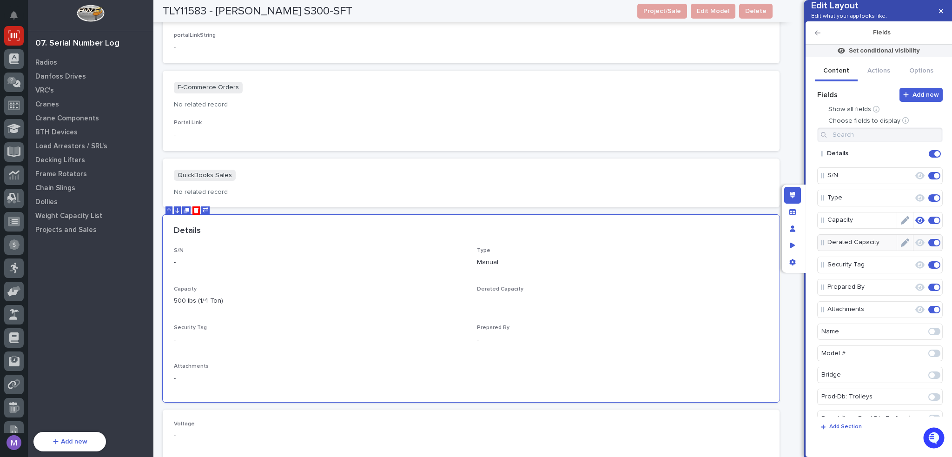
click at [915, 225] on icon "button" at bounding box center [919, 220] width 9 height 8
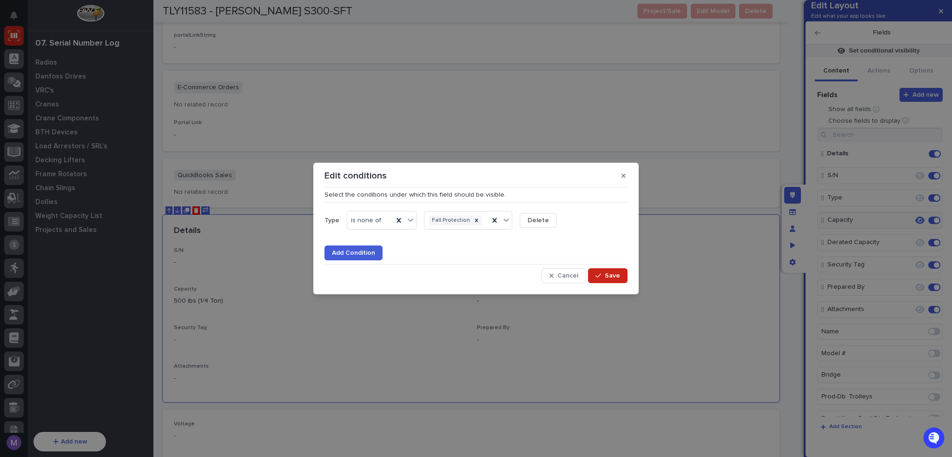
click at [347, 247] on button "Add Condition" at bounding box center [353, 252] width 58 height 15
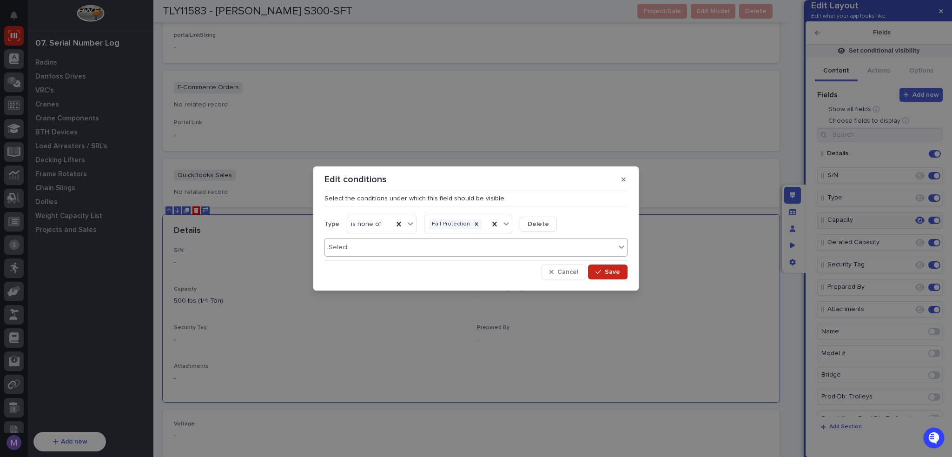
click at [370, 239] on div "Select..." at bounding box center [475, 247] width 303 height 19
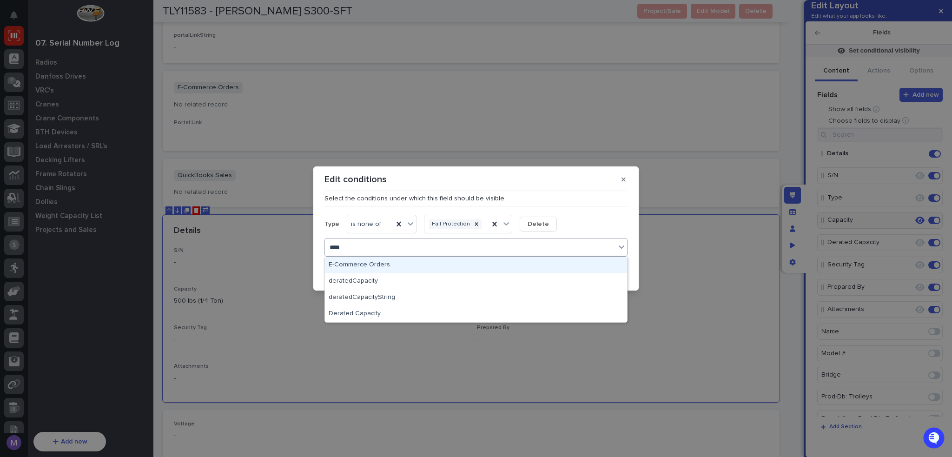
type input "*****"
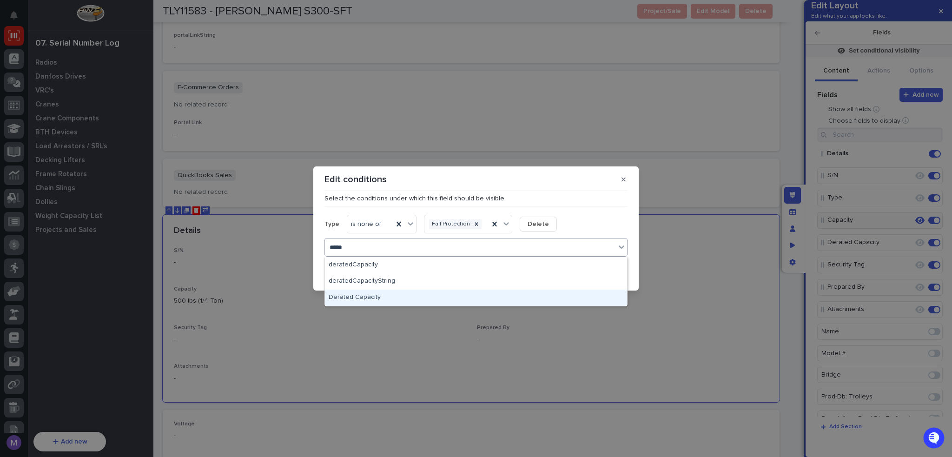
click at [379, 294] on div "Derated Capacity" at bounding box center [476, 298] width 302 height 16
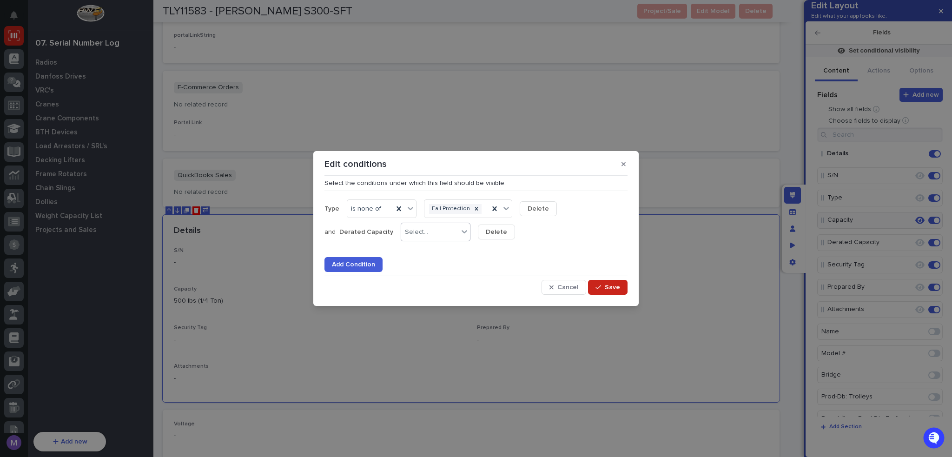
click at [405, 235] on div "Select..." at bounding box center [416, 232] width 23 height 8
click at [416, 294] on div "is not empty" at bounding box center [431, 299] width 69 height 16
click at [608, 286] on span "Save" at bounding box center [612, 287] width 15 height 8
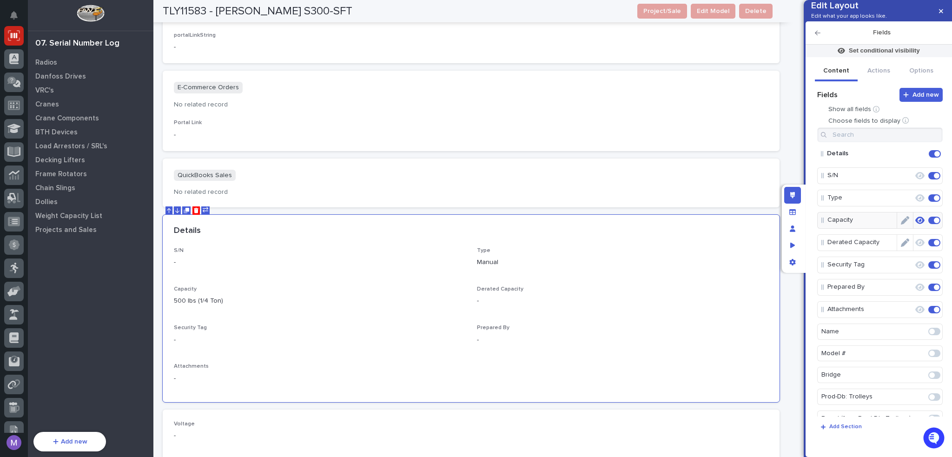
click at [915, 246] on icon "button" at bounding box center [919, 242] width 9 height 7
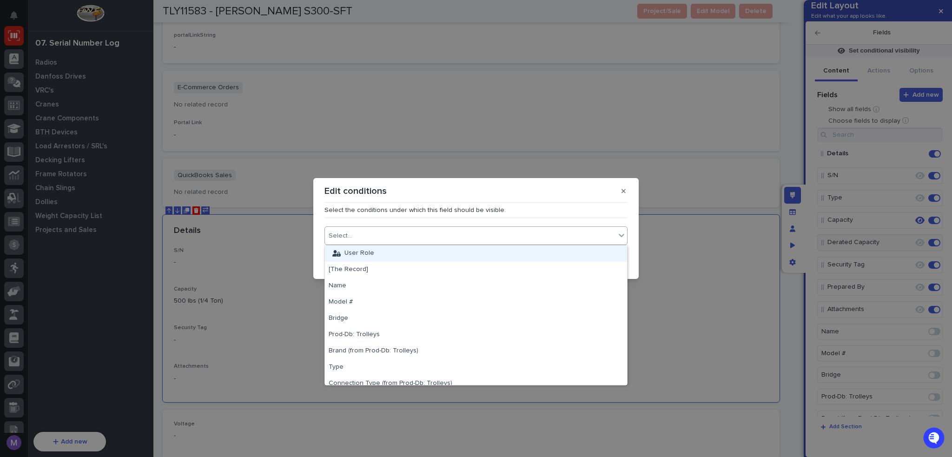
click at [498, 232] on div "Select..." at bounding box center [470, 235] width 291 height 13
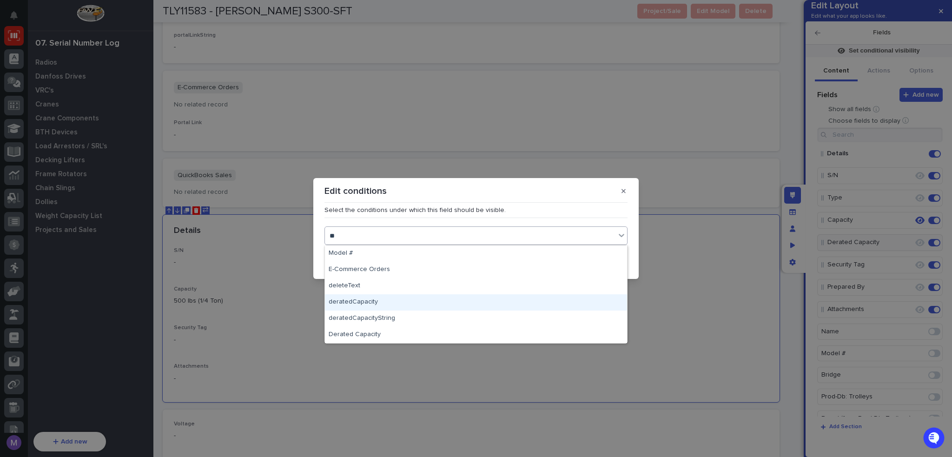
type input "*"
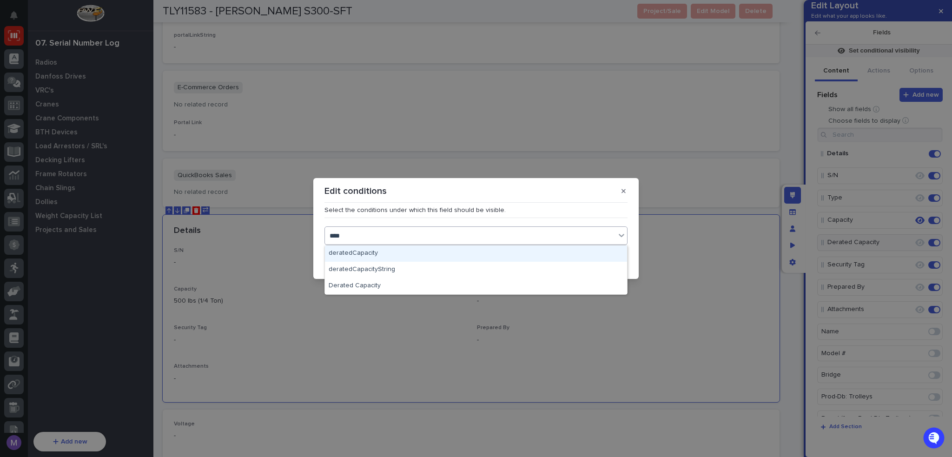
type input "*****"
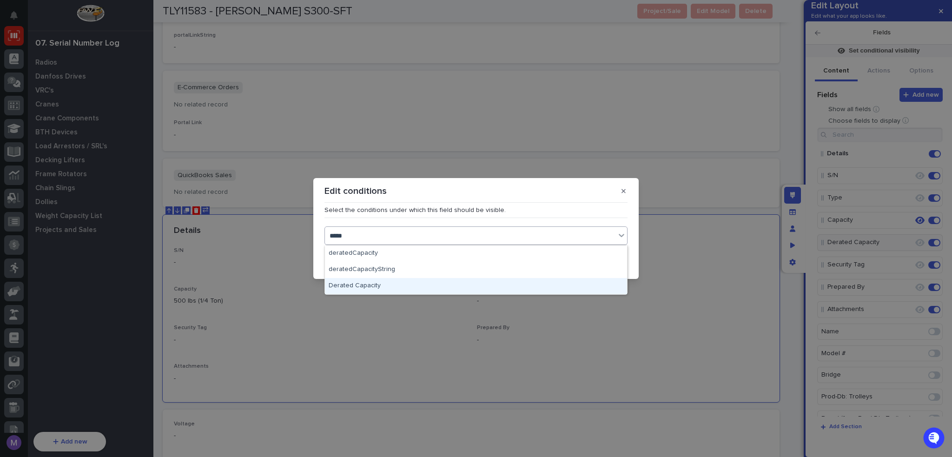
click at [377, 285] on div "Derated Capacity" at bounding box center [476, 286] width 302 height 16
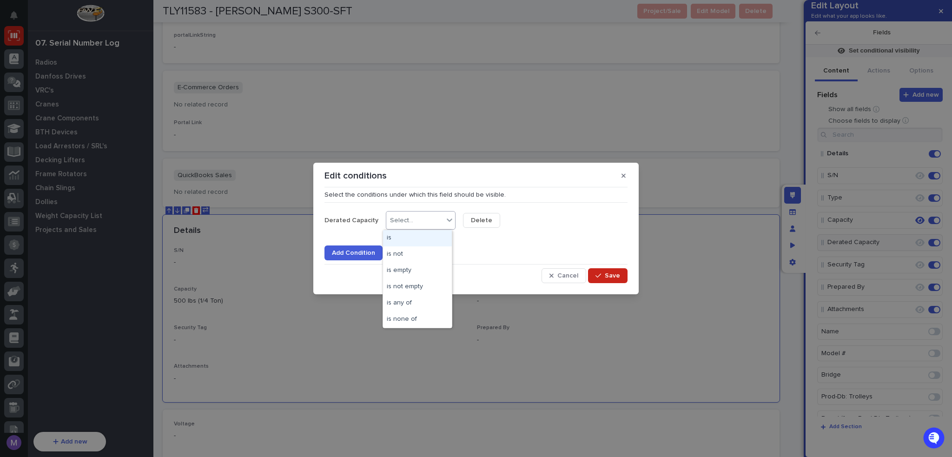
click at [414, 224] on input "text" at bounding box center [414, 221] width 1 height 8
click at [414, 285] on div "is not empty" at bounding box center [417, 287] width 69 height 16
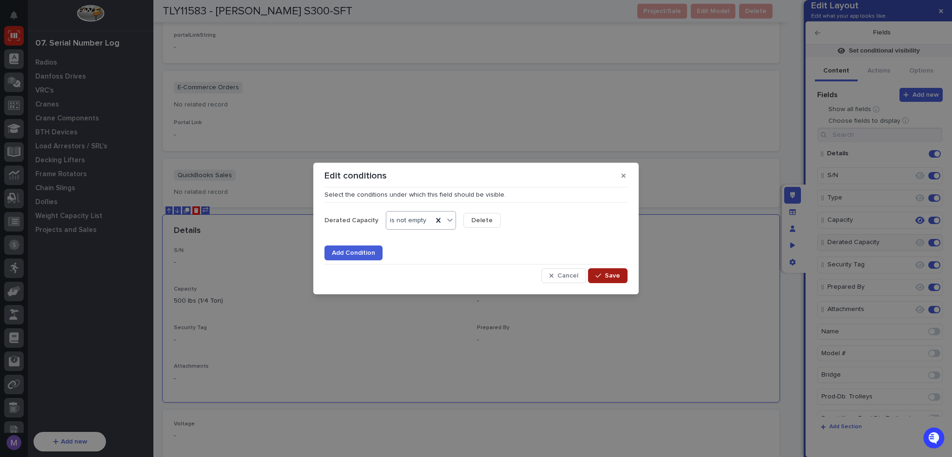
click at [605, 278] on button "Save" at bounding box center [608, 275] width 40 height 15
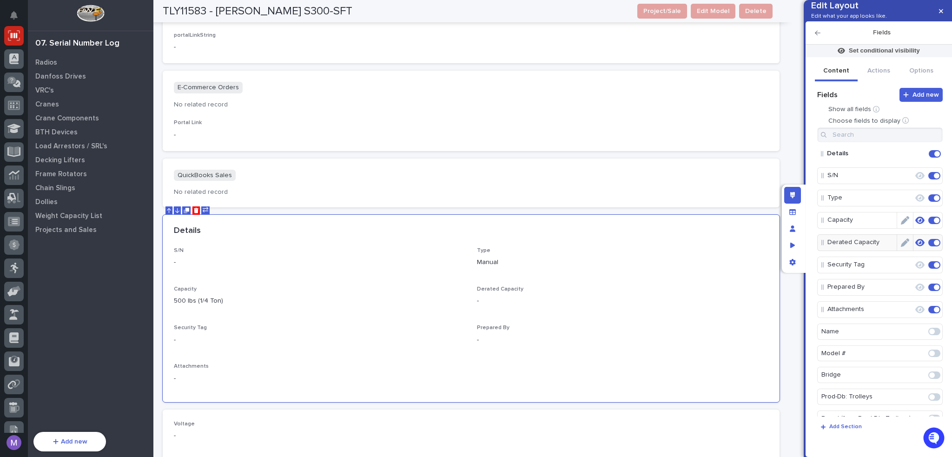
click at [915, 224] on icon "button" at bounding box center [919, 220] width 9 height 7
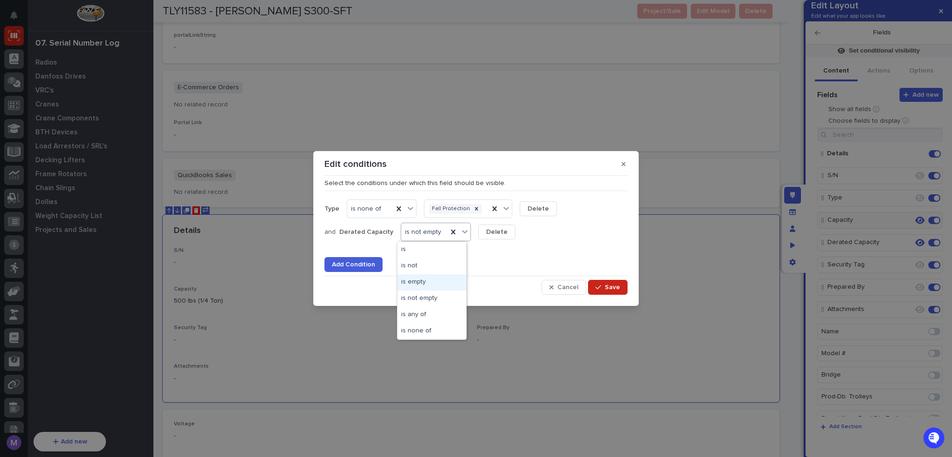
click at [423, 286] on div "is empty" at bounding box center [431, 282] width 69 height 16
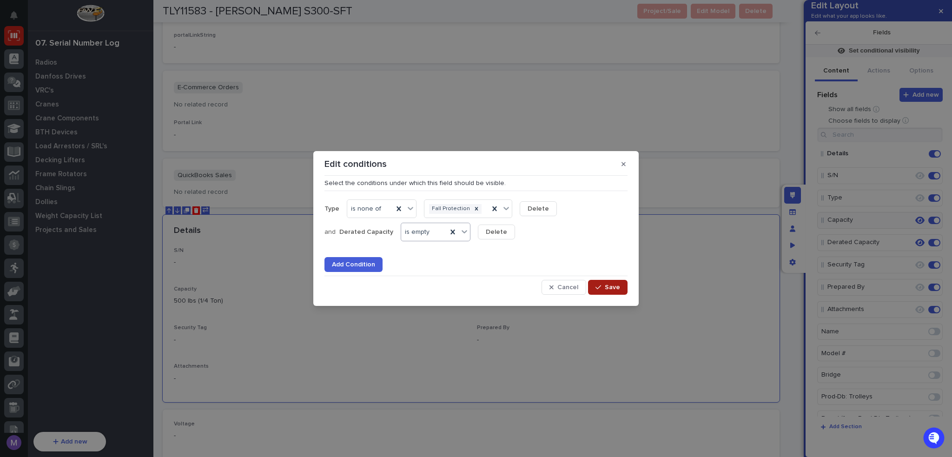
click at [615, 286] on span "Save" at bounding box center [612, 287] width 15 height 8
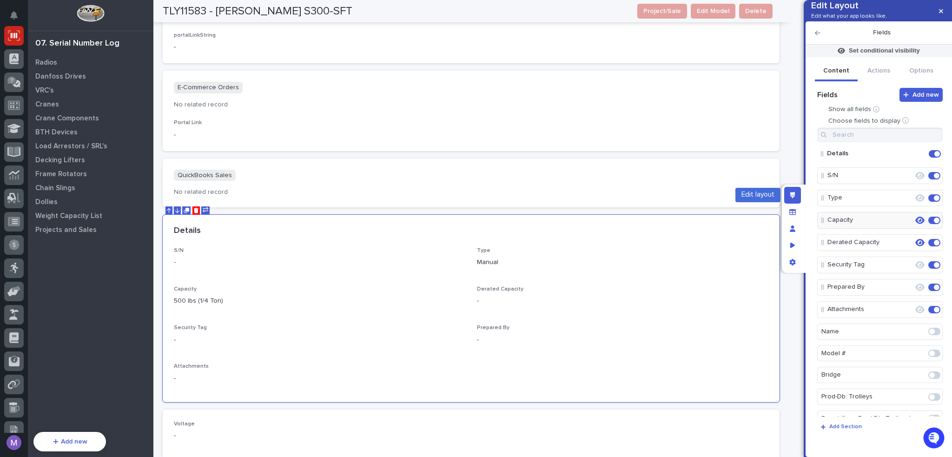
click at [792, 195] on icon "Edit layout" at bounding box center [792, 195] width 5 height 7
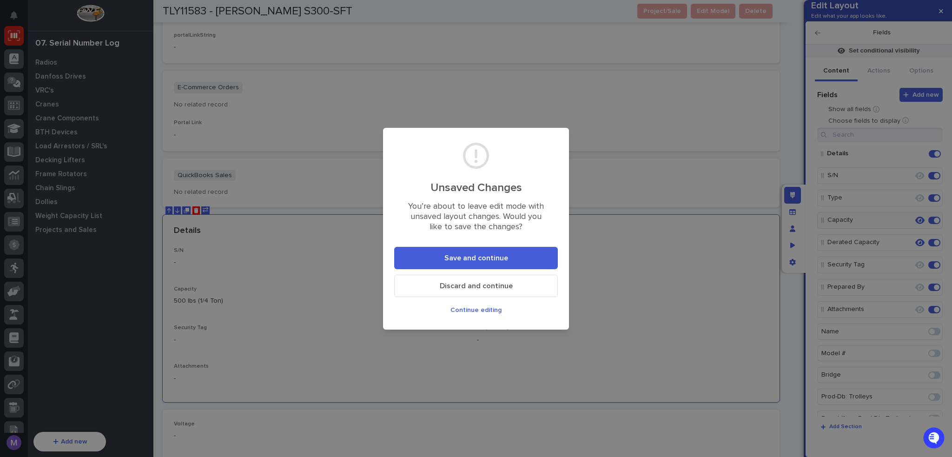
drag, startPoint x: 511, startPoint y: 310, endPoint x: 503, endPoint y: 311, distance: 7.7
click at [509, 310] on button "Continue editing" at bounding box center [476, 310] width 164 height 15
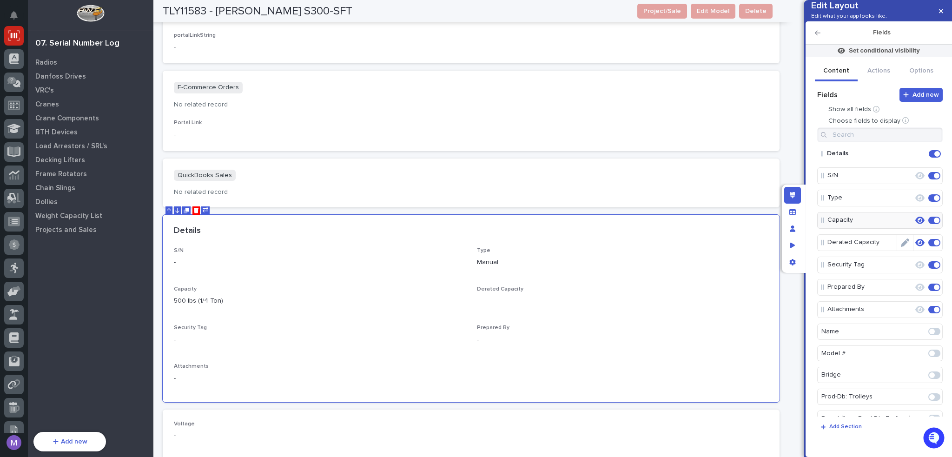
click at [901, 247] on icon "Edit" at bounding box center [905, 242] width 8 height 8
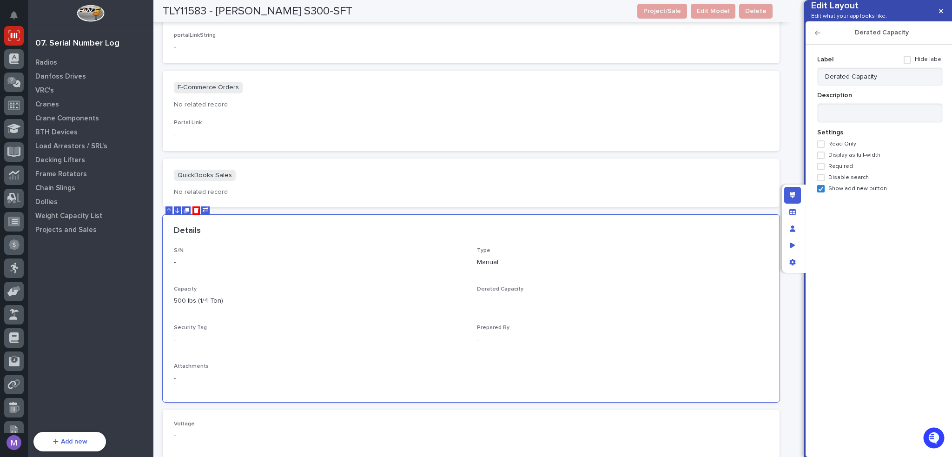
click at [840, 192] on span "Show add new button" at bounding box center [857, 188] width 59 height 7
click at [788, 196] on div "Edit layout" at bounding box center [792, 195] width 17 height 17
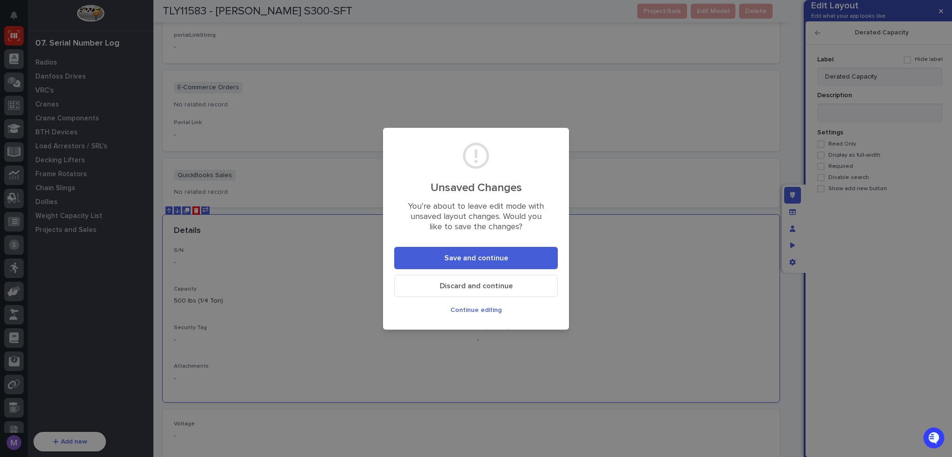
click at [514, 267] on button "Save and continue" at bounding box center [476, 258] width 164 height 22
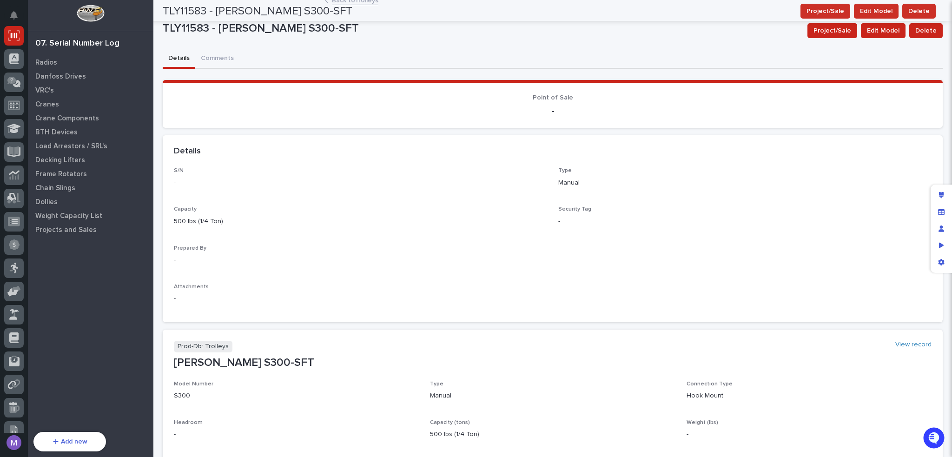
scroll to position [0, 0]
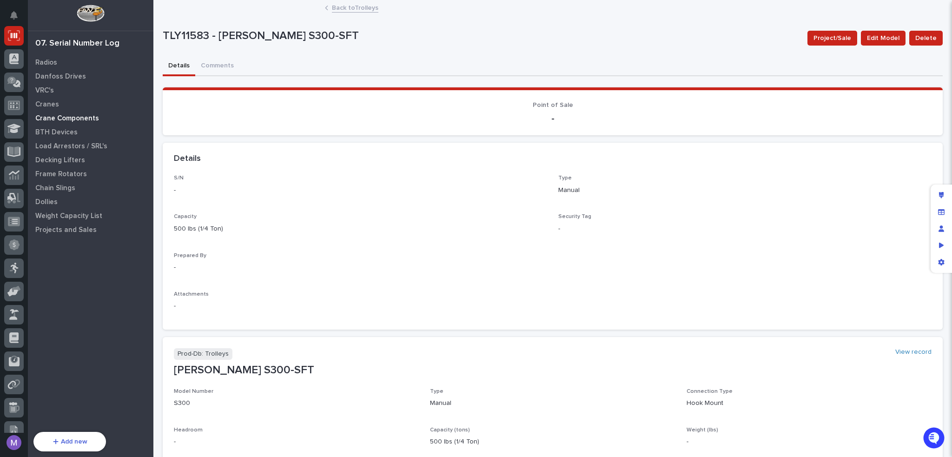
click at [58, 120] on p "Crane Components" at bounding box center [67, 118] width 64 height 8
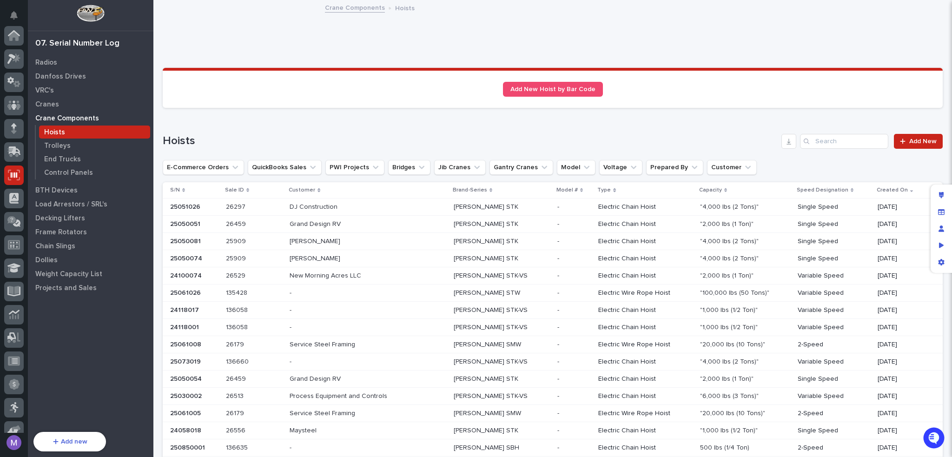
scroll to position [139, 0]
click at [59, 145] on p "Trolleys" at bounding box center [57, 146] width 26 height 8
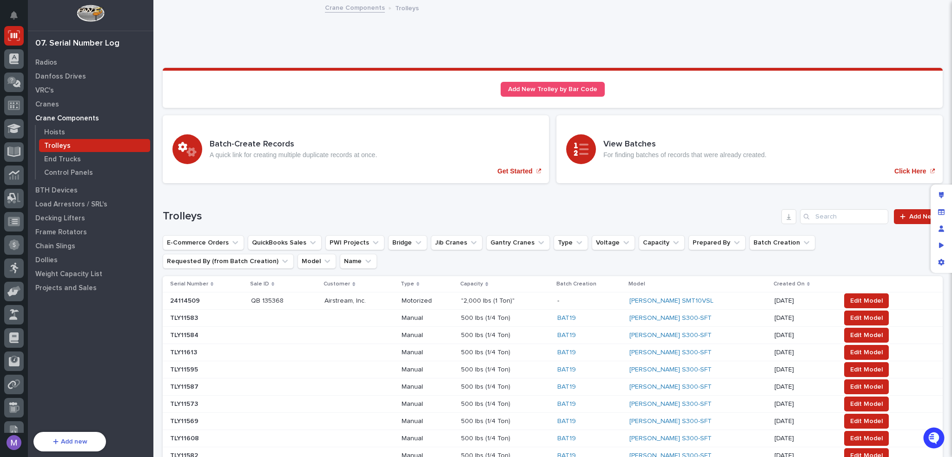
scroll to position [93, 0]
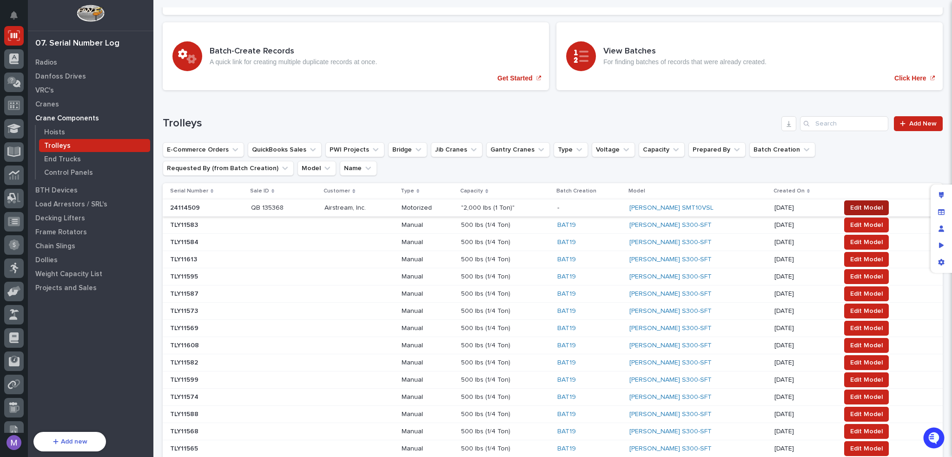
click at [851, 204] on span "Edit Model" at bounding box center [866, 207] width 33 height 11
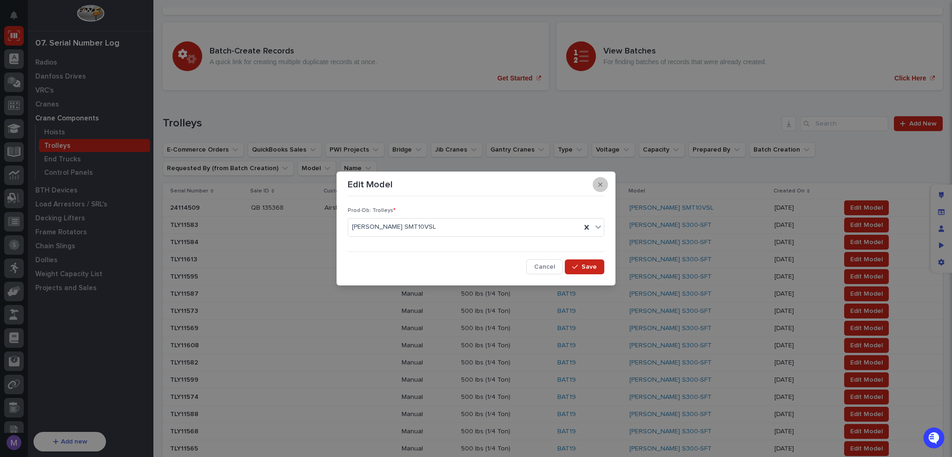
click at [600, 184] on icon "button" at bounding box center [600, 184] width 4 height 7
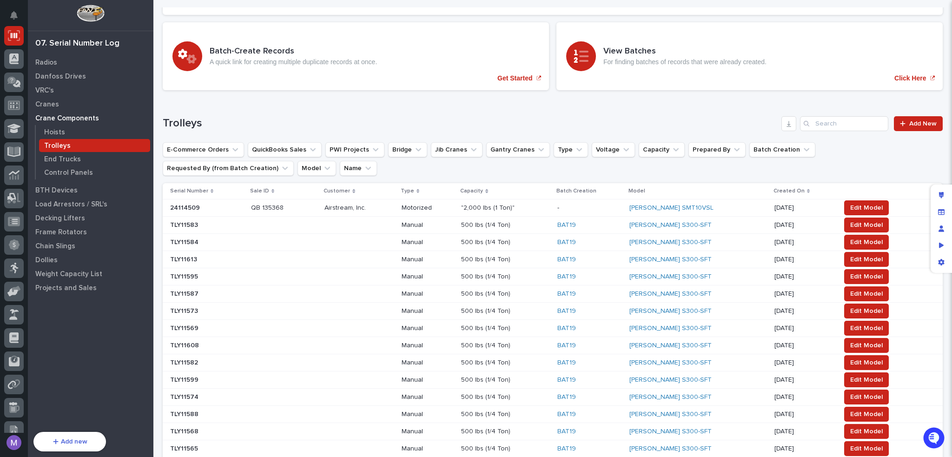
click at [361, 207] on p "Airstream, Inc." at bounding box center [345, 207] width 43 height 10
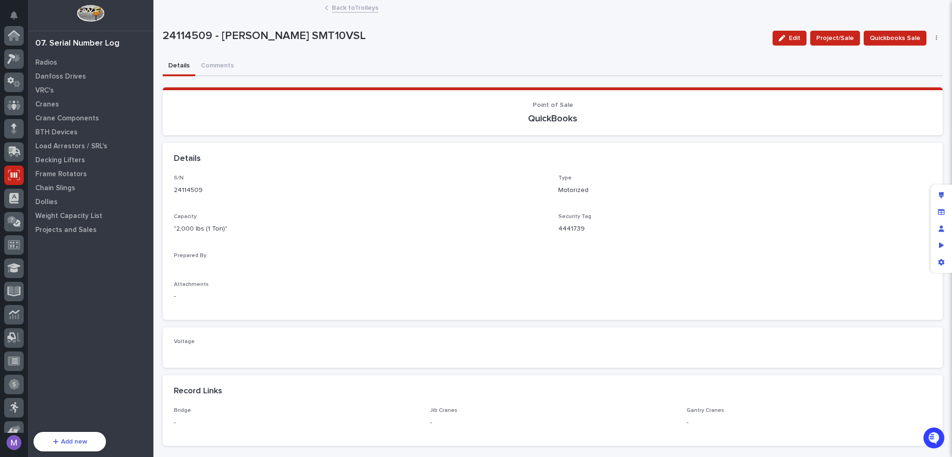
scroll to position [139, 0]
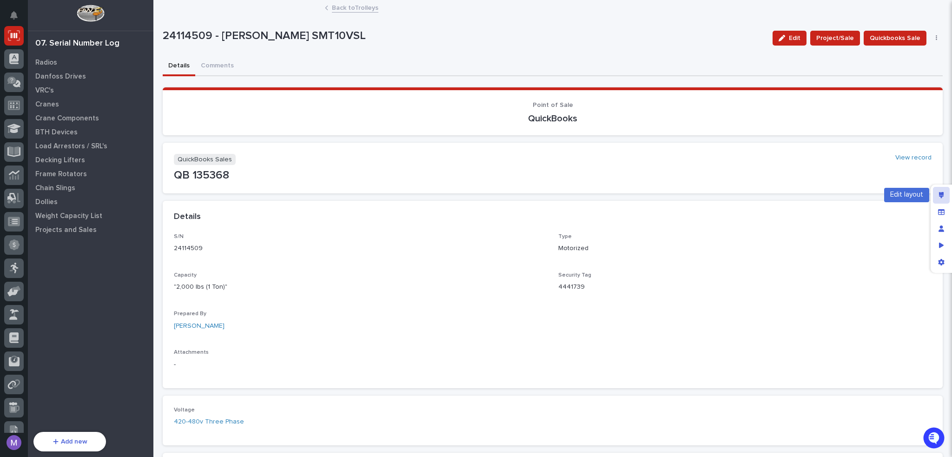
click at [946, 197] on div "Edit layout" at bounding box center [941, 195] width 17 height 17
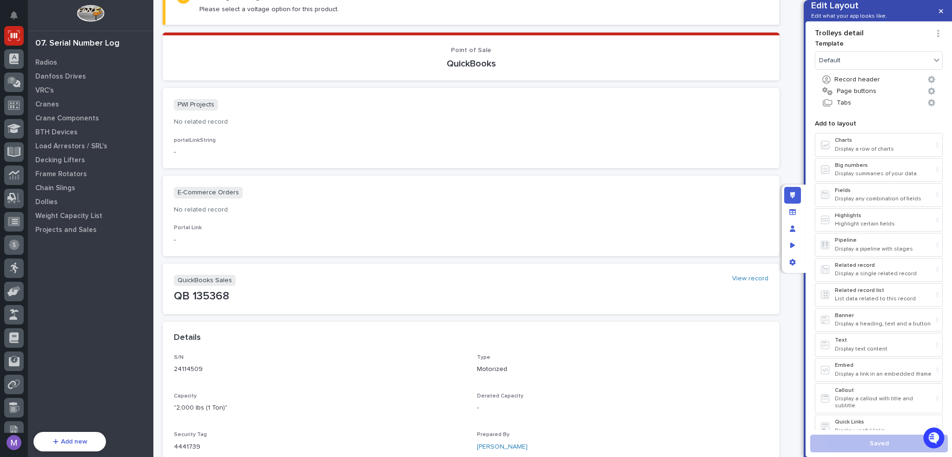
scroll to position [279, 0]
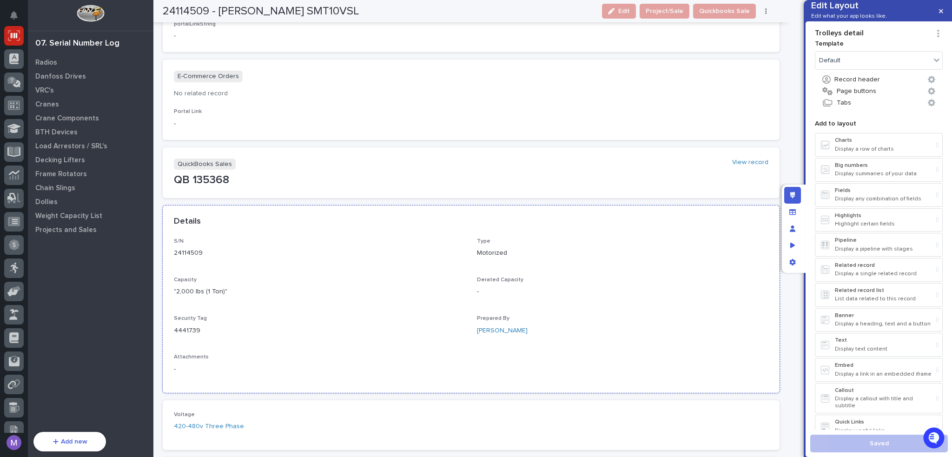
click at [518, 279] on p "Derated Capacity" at bounding box center [623, 280] width 292 height 7
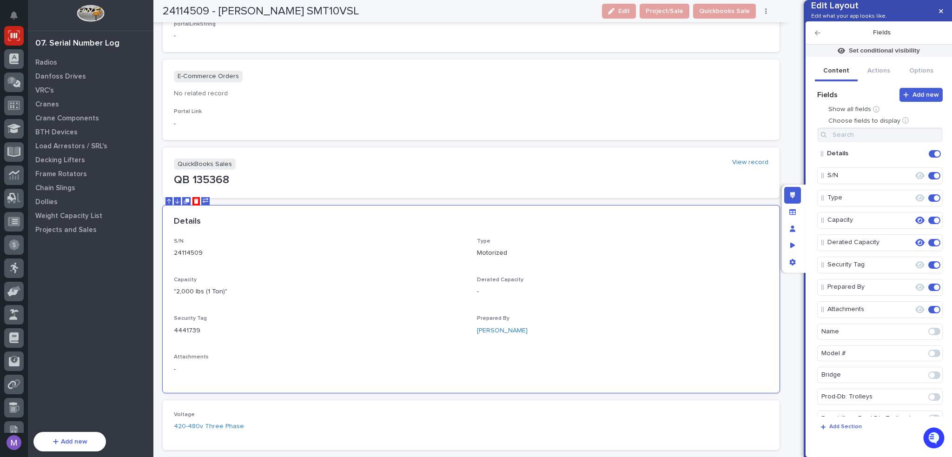
click at [61, 83] on link "VRC's" at bounding box center [91, 90] width 126 height 14
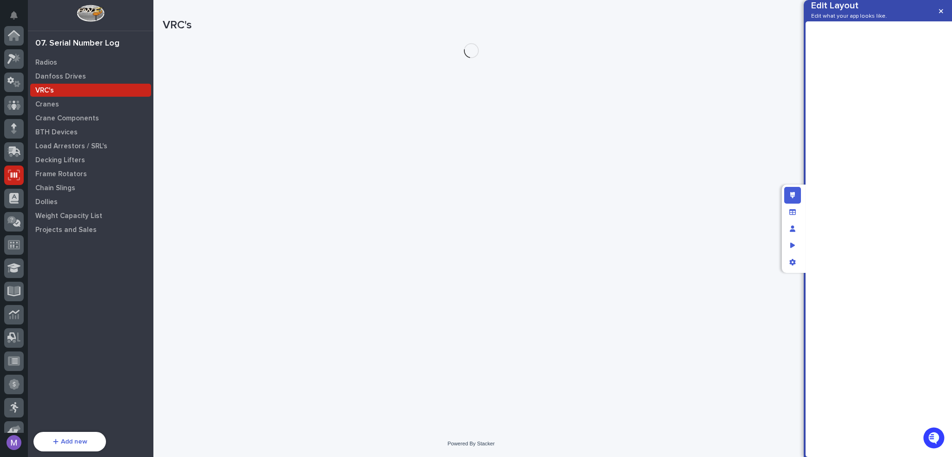
click at [58, 93] on div "VRC's" at bounding box center [90, 90] width 121 height 13
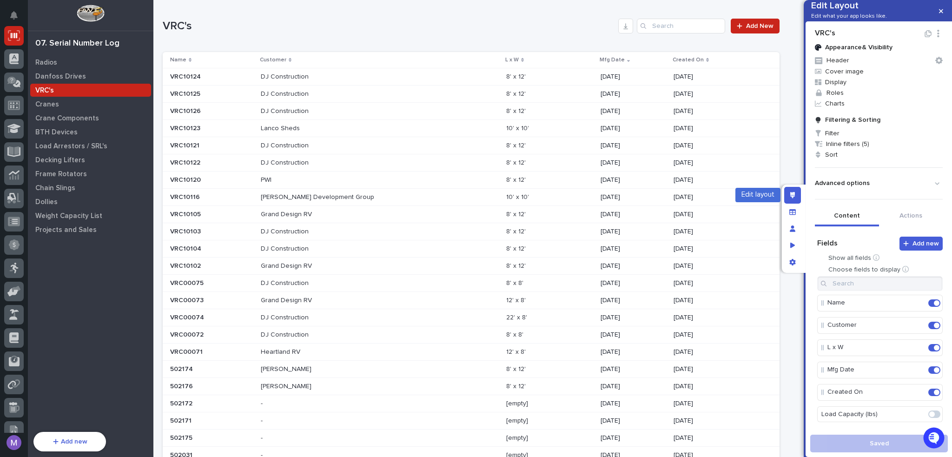
click at [790, 191] on div "Edit layout" at bounding box center [792, 195] width 17 height 17
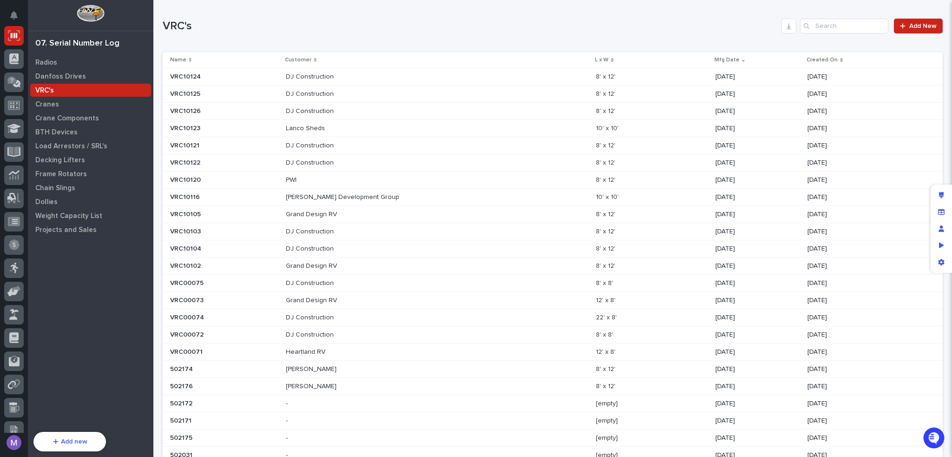
click at [715, 77] on p "[DATE]" at bounding box center [757, 77] width 85 height 8
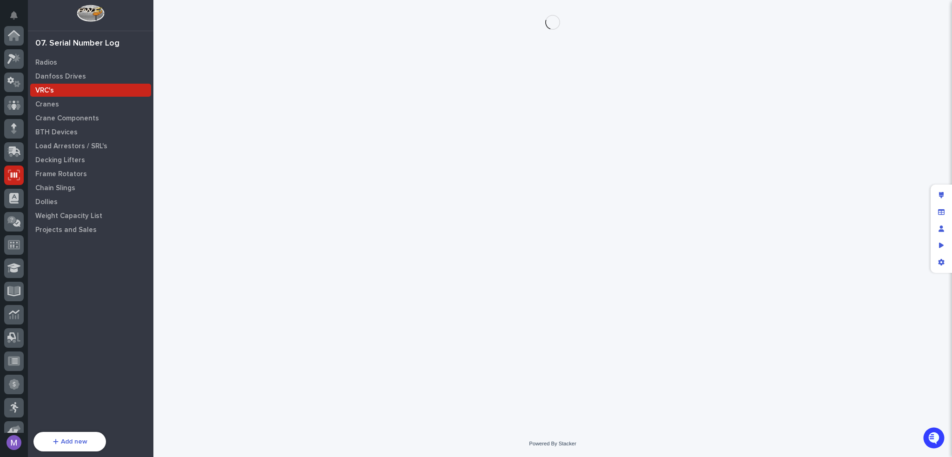
scroll to position [139, 0]
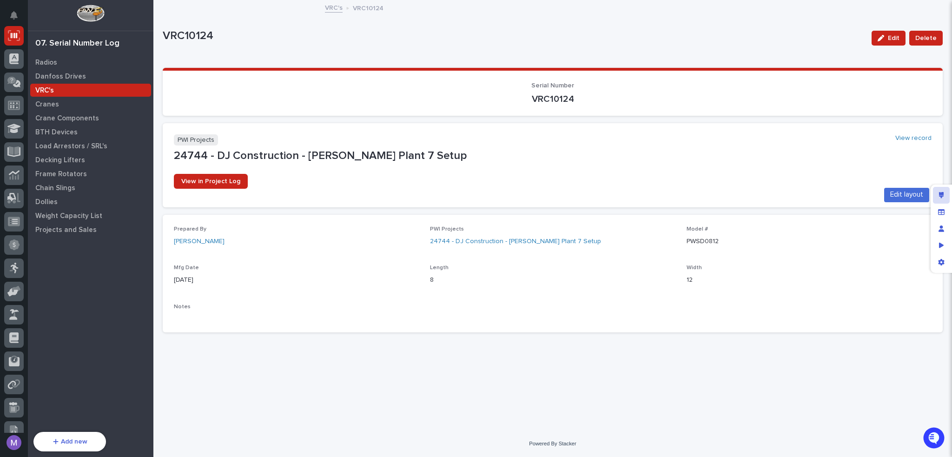
click at [941, 195] on icon "Edit layout" at bounding box center [941, 195] width 5 height 7
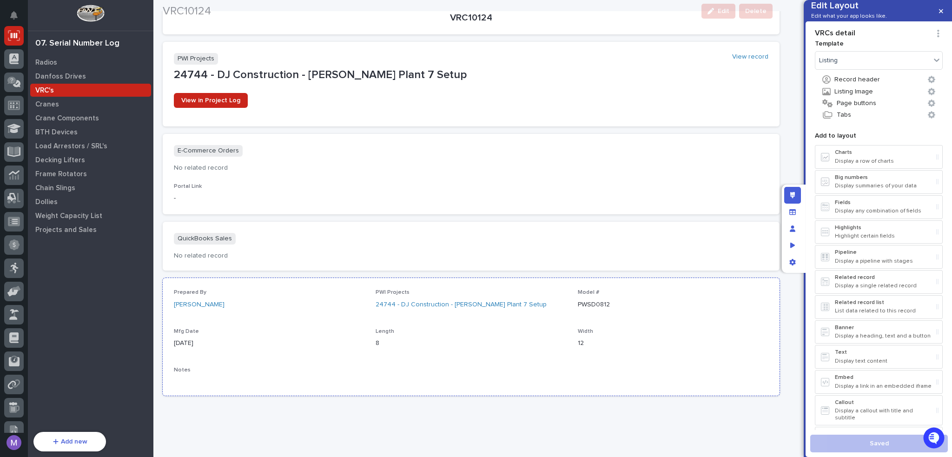
scroll to position [154, 0]
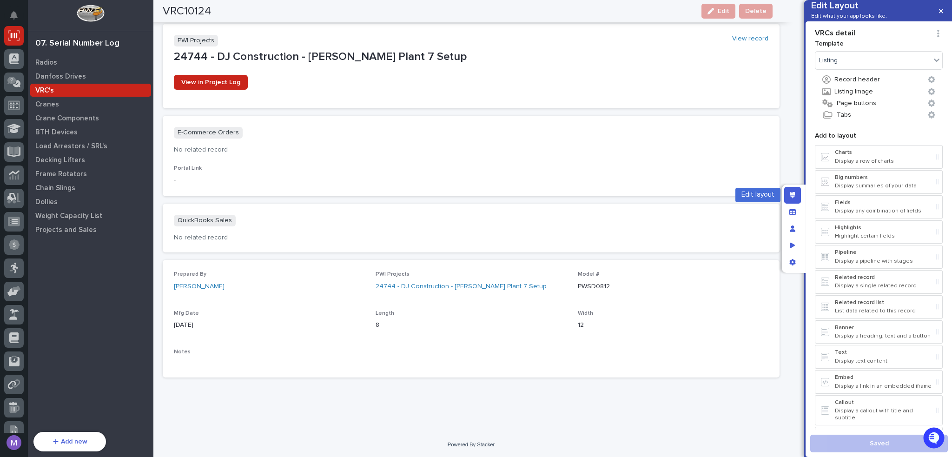
click at [793, 195] on icon "Edit layout" at bounding box center [792, 195] width 5 height 7
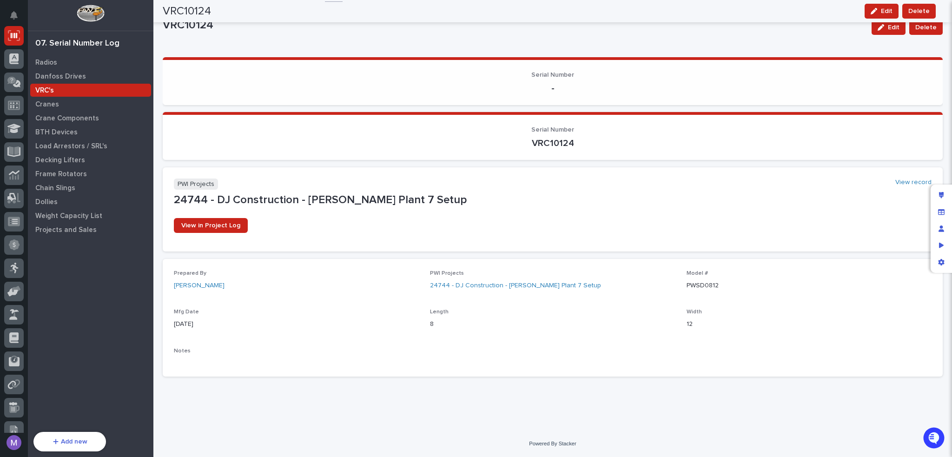
scroll to position [0, 0]
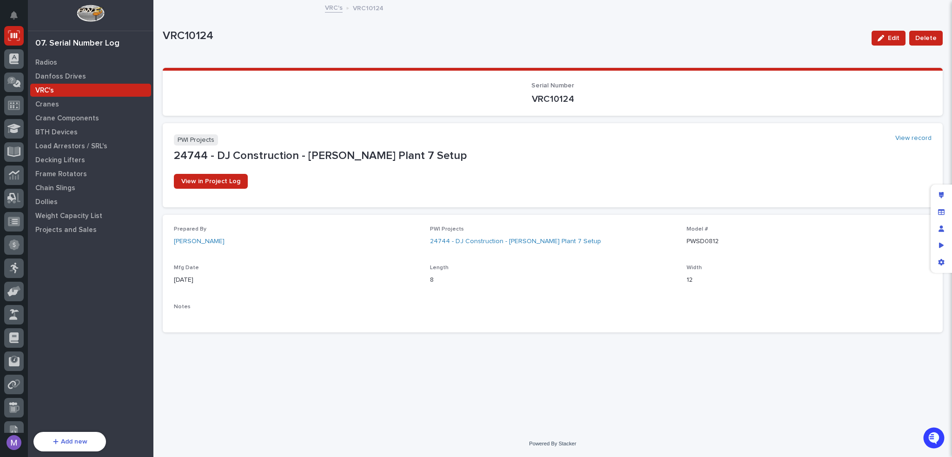
click at [334, 10] on link "VRC's" at bounding box center [334, 7] width 18 height 11
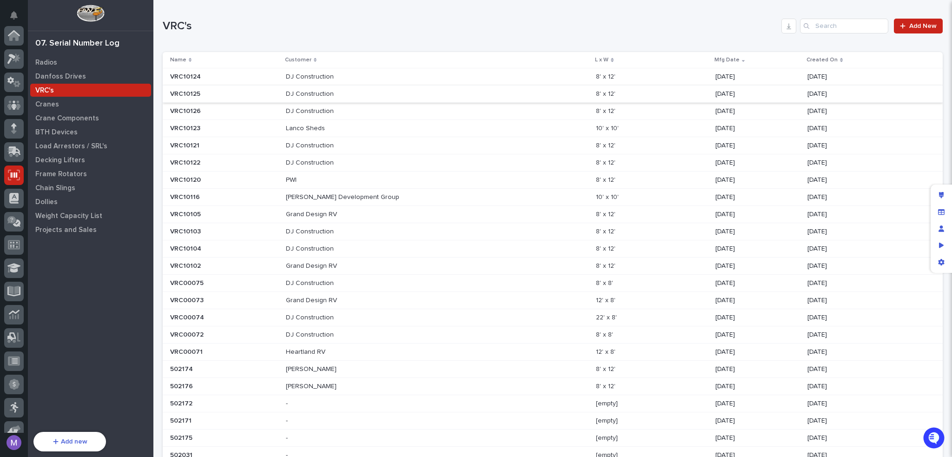
scroll to position [139, 0]
click at [911, 30] on link "Add New" at bounding box center [918, 26] width 49 height 15
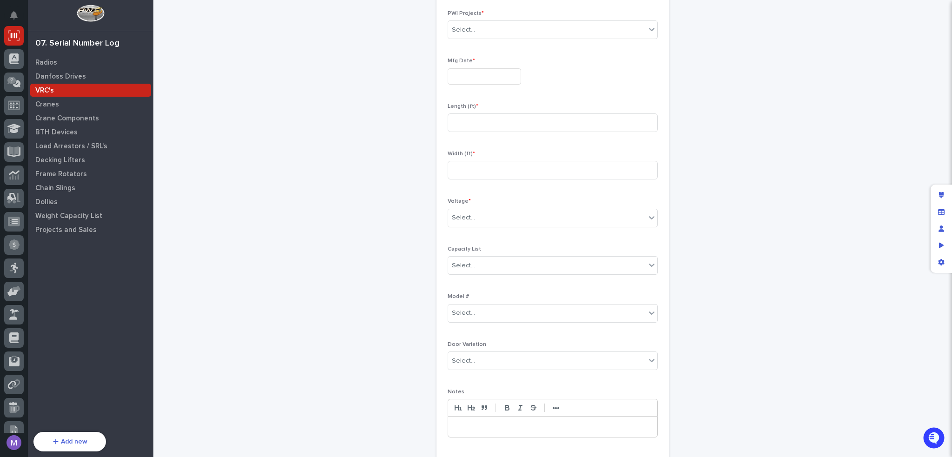
scroll to position [186, 0]
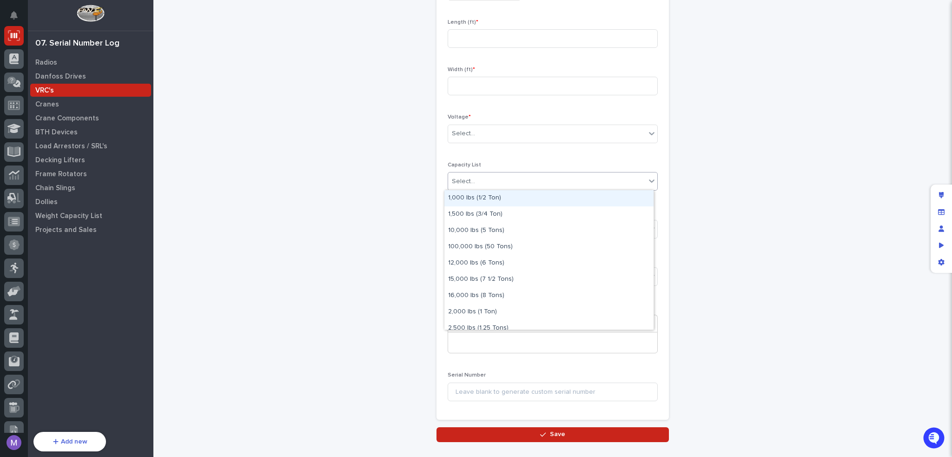
click at [577, 174] on div "Select..." at bounding box center [547, 181] width 198 height 15
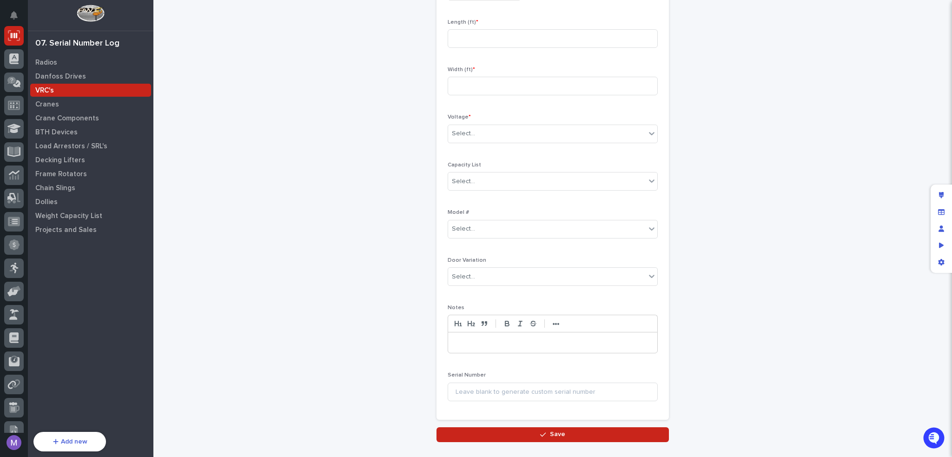
click at [829, 135] on div "VRCs: add new Loading... Saving… Loading... Saving… Loading... Saving… Prepared…" at bounding box center [553, 128] width 780 height 627
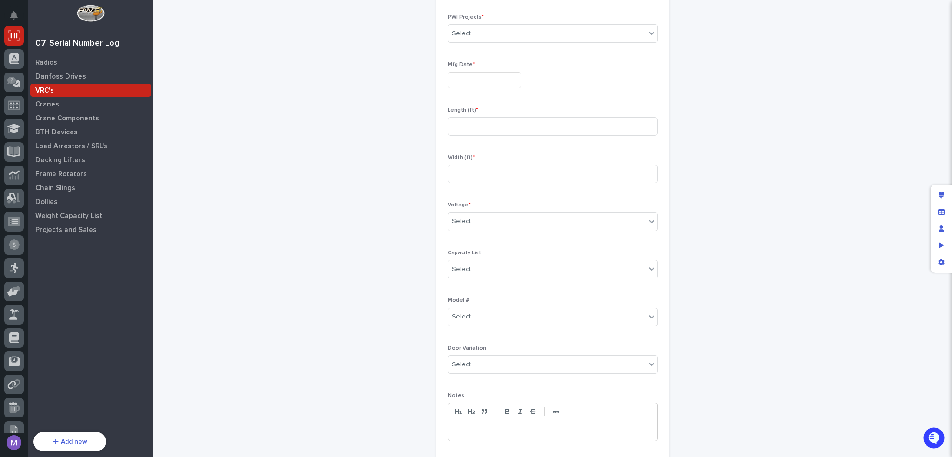
scroll to position [0, 0]
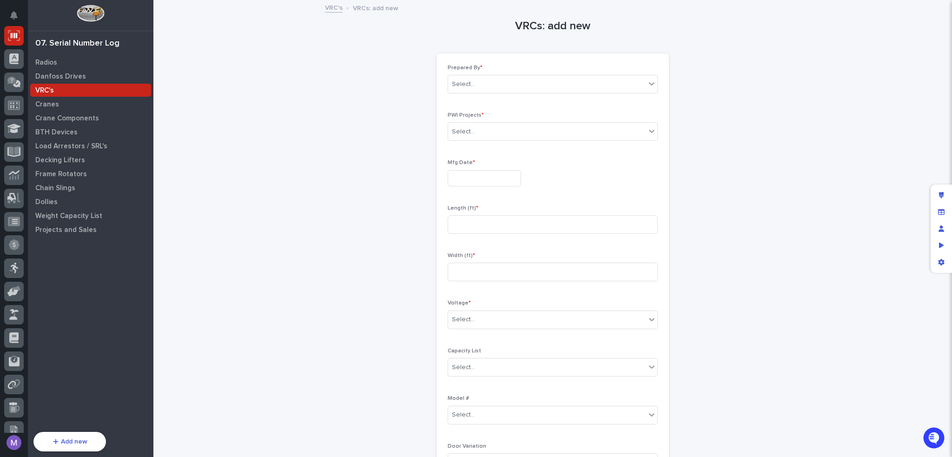
click at [326, 6] on link "VRC's" at bounding box center [334, 7] width 18 height 11
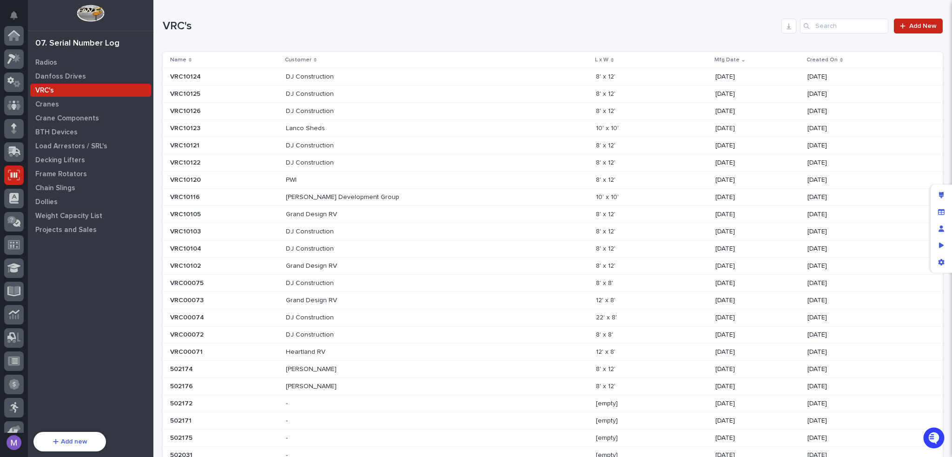
scroll to position [139, 0]
click at [937, 189] on div "Edit layout" at bounding box center [941, 195] width 17 height 17
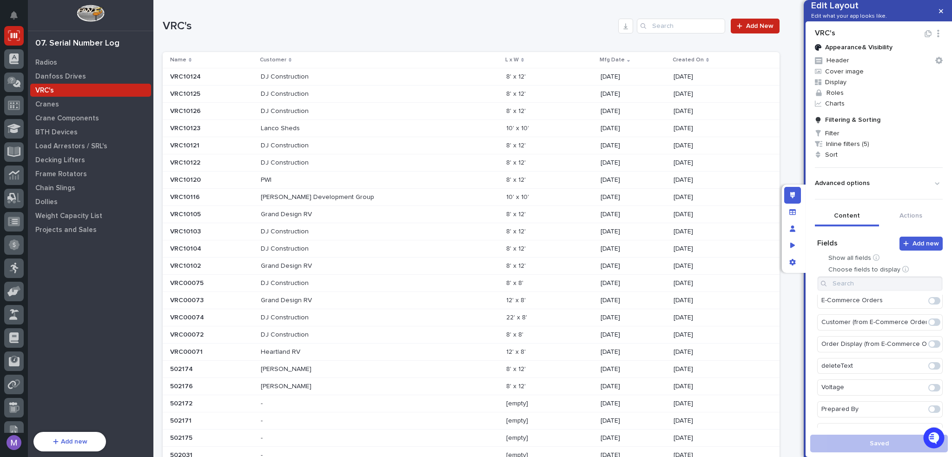
scroll to position [595, 0]
click at [929, 415] on span at bounding box center [932, 414] width 6 height 6
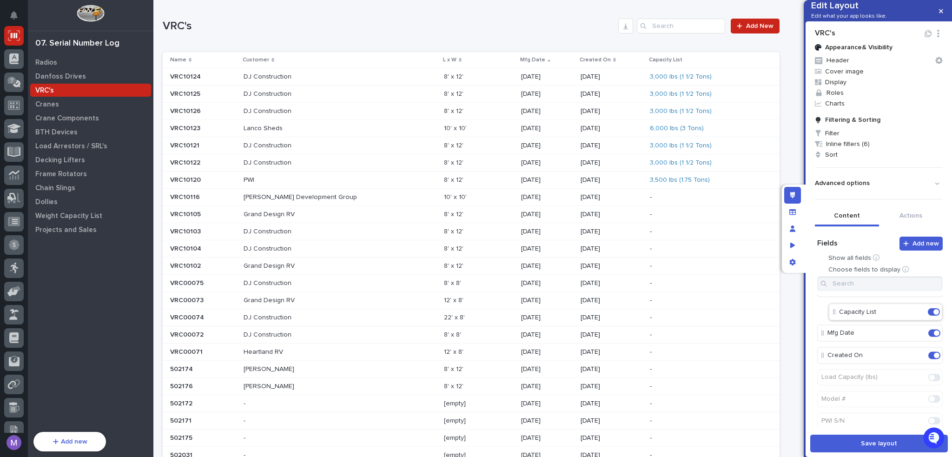
scroll to position [0, 0]
drag, startPoint x: 874, startPoint y: 337, endPoint x: 881, endPoint y: 378, distance: 41.0
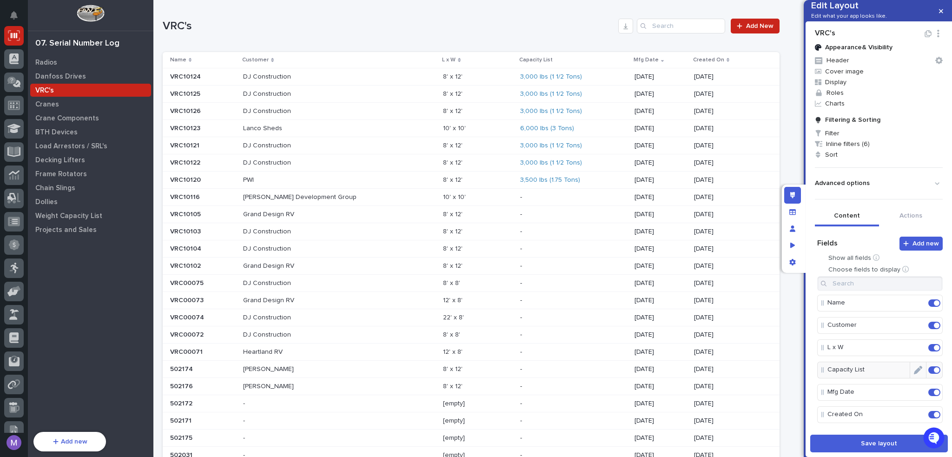
click at [914, 374] on icon "Edit" at bounding box center [918, 370] width 8 height 8
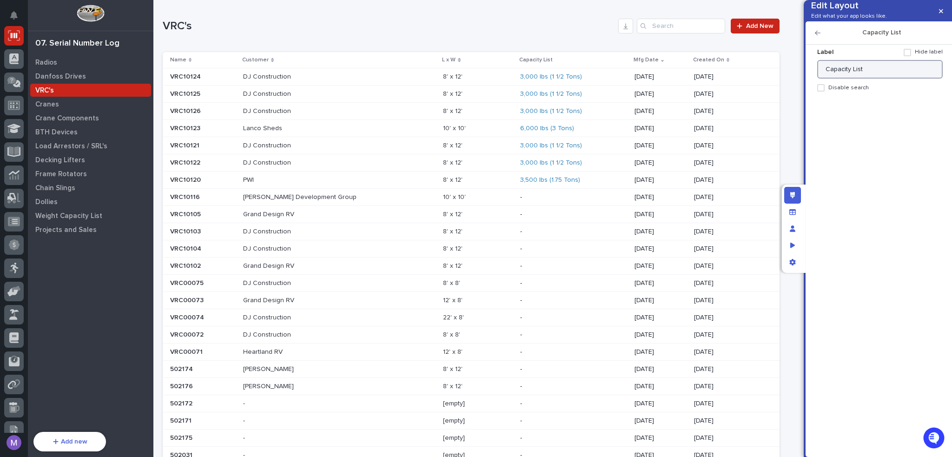
drag, startPoint x: 869, startPoint y: 81, endPoint x: 848, endPoint y: 89, distance: 21.8
click at [848, 79] on input "Capacity List" at bounding box center [880, 69] width 126 height 19
type input "Capacity"
click at [793, 196] on icon "Edit layout" at bounding box center [792, 195] width 5 height 7
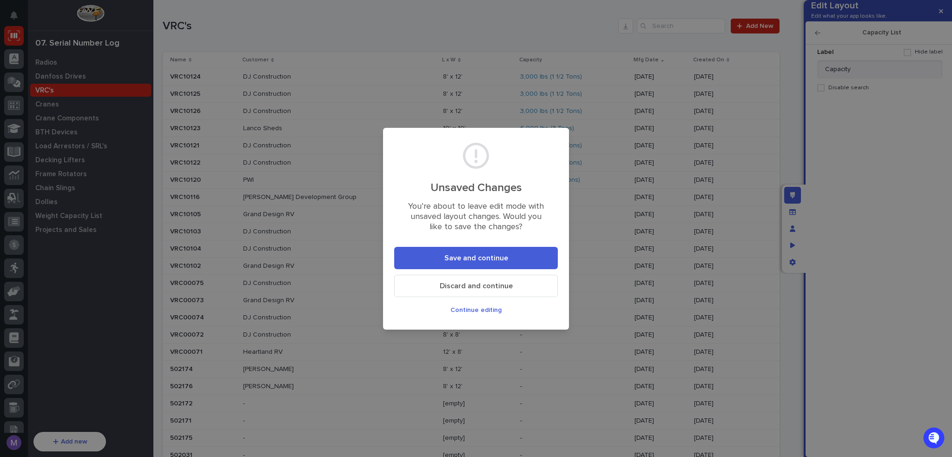
click at [515, 262] on button "Save and continue" at bounding box center [476, 258] width 164 height 22
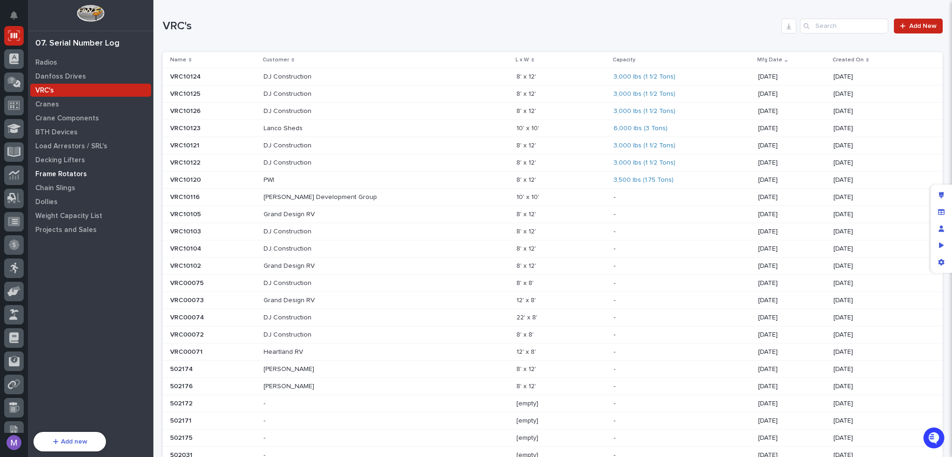
click at [65, 169] on div "Frame Rotators" at bounding box center [90, 173] width 121 height 13
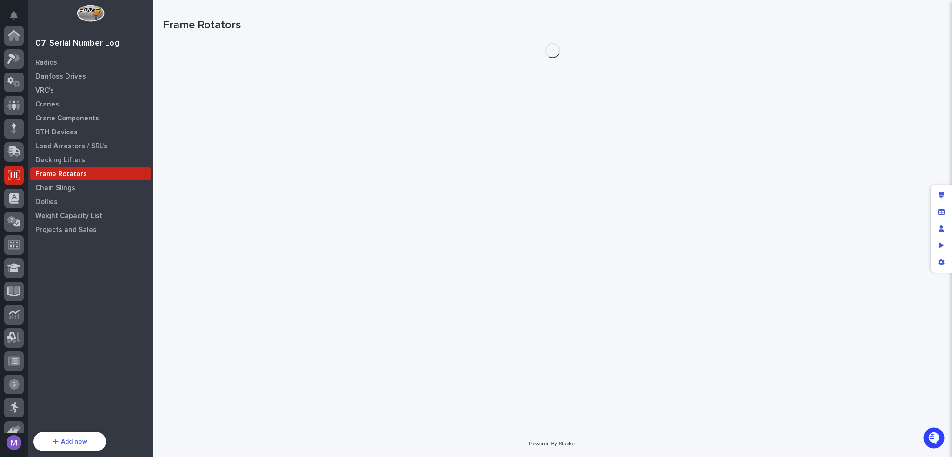
scroll to position [139, 0]
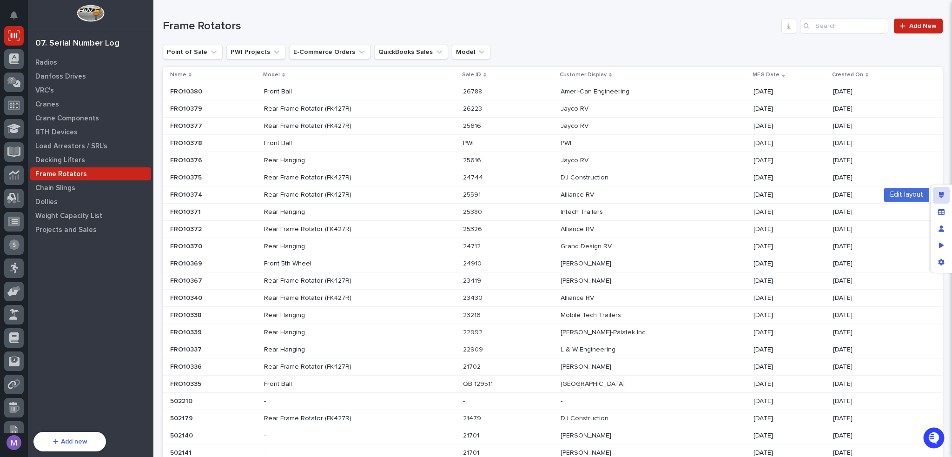
click at [940, 196] on icon "Edit layout" at bounding box center [941, 195] width 5 height 7
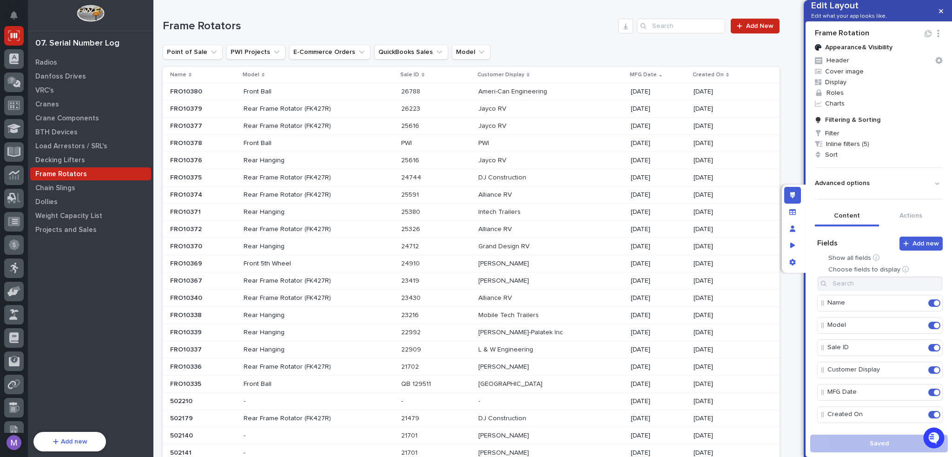
click at [424, 22] on div "**********" at bounding box center [389, 26] width 452 height 13
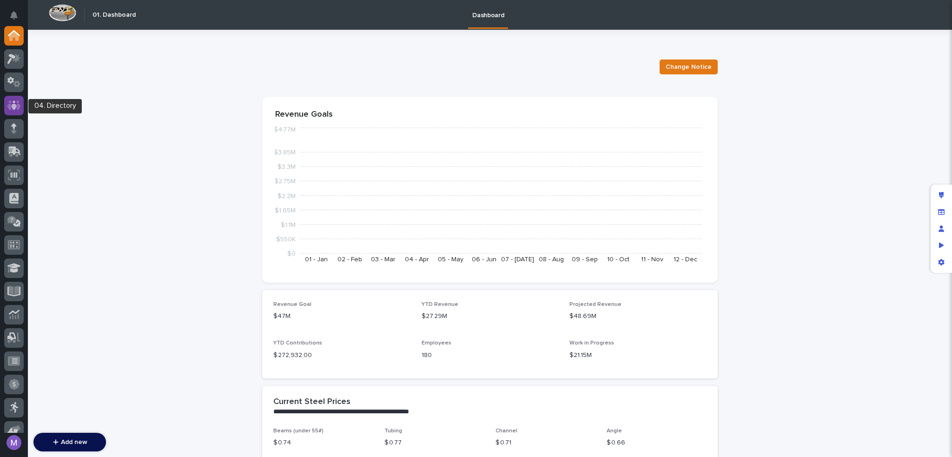
click at [17, 110] on div at bounding box center [14, 106] width 20 height 20
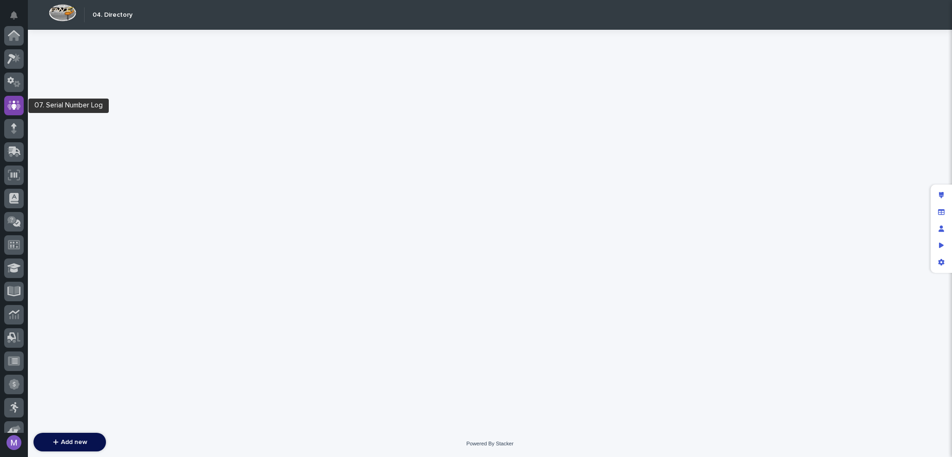
scroll to position [70, 0]
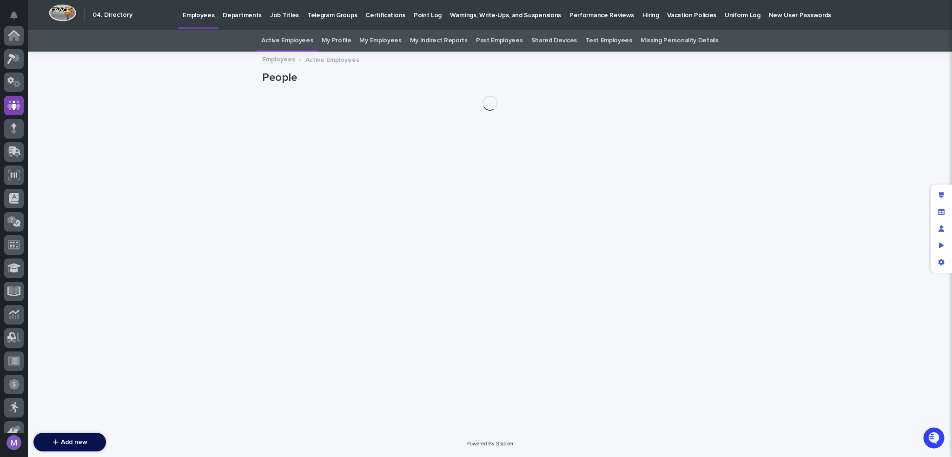
scroll to position [70, 0]
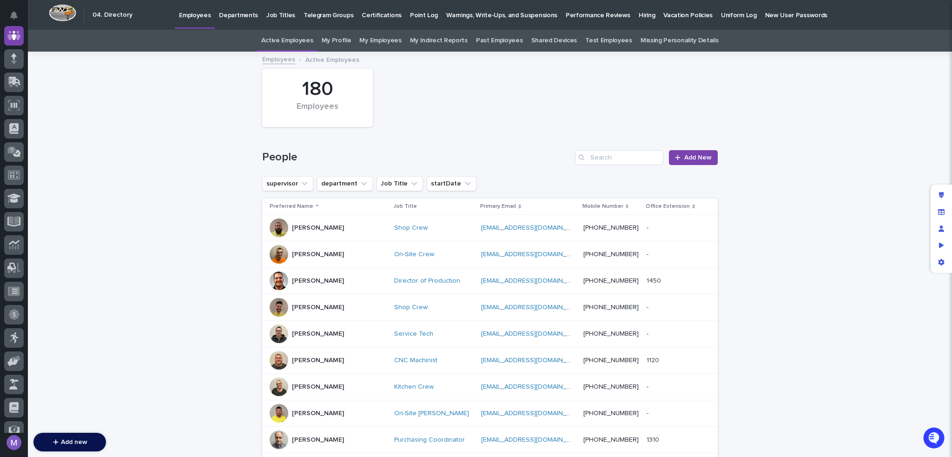
click at [639, 14] on p "Hiring" at bounding box center [647, 10] width 16 height 20
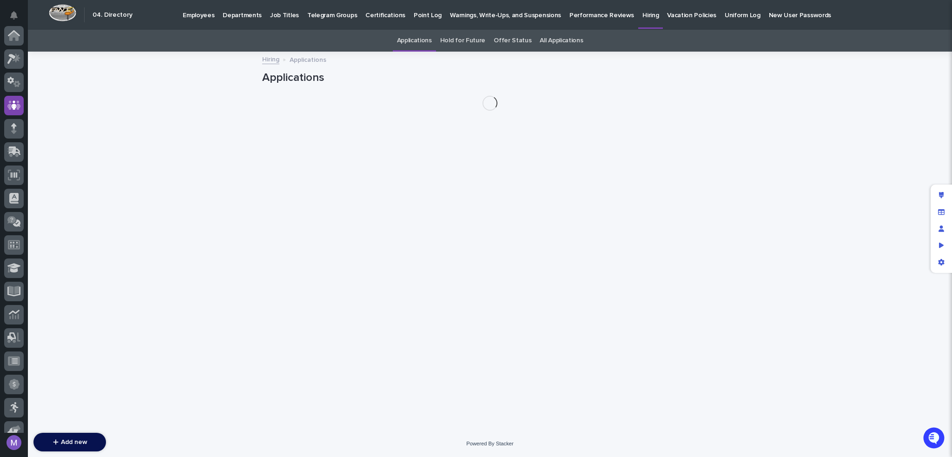
scroll to position [70, 0]
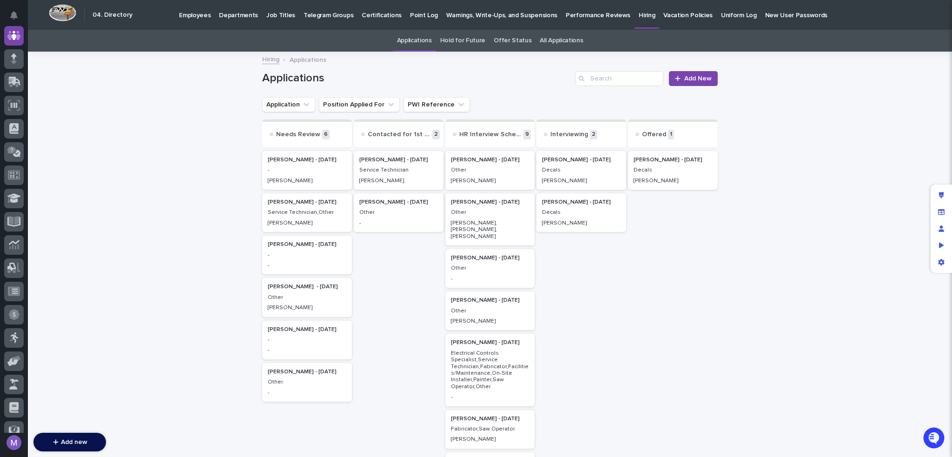
click at [283, 172] on div "-" at bounding box center [307, 169] width 79 height 8
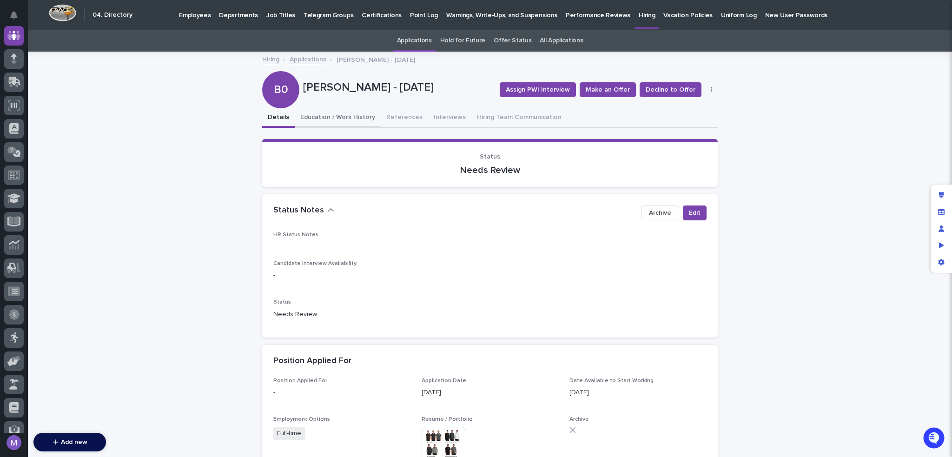
click at [348, 114] on button "Education / Work History" at bounding box center [338, 118] width 86 height 20
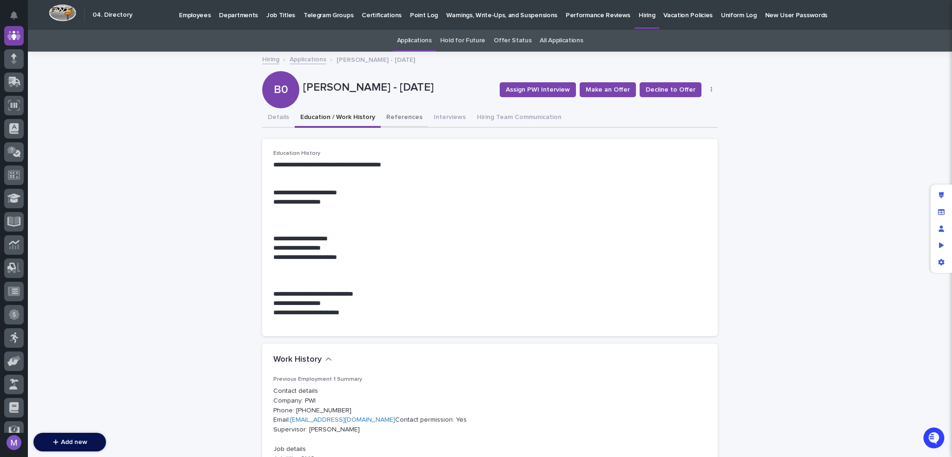
click at [387, 115] on button "References" at bounding box center [404, 118] width 47 height 20
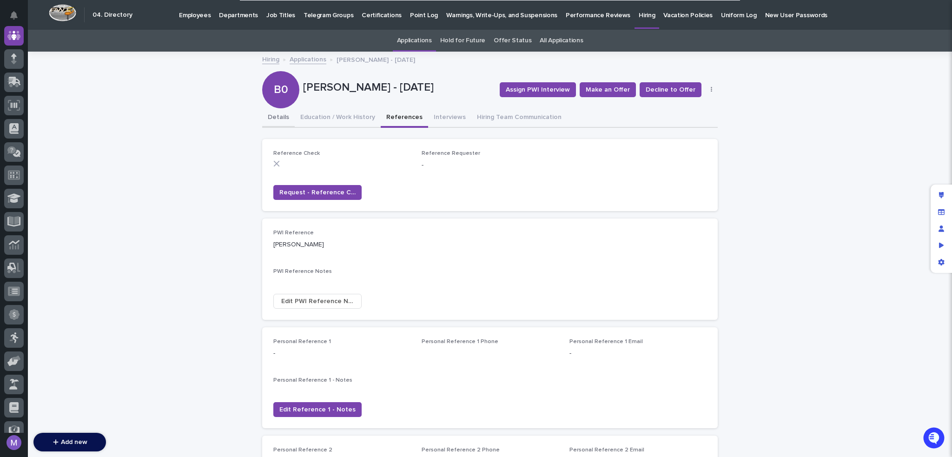
click at [282, 116] on button "Details" at bounding box center [278, 118] width 33 height 20
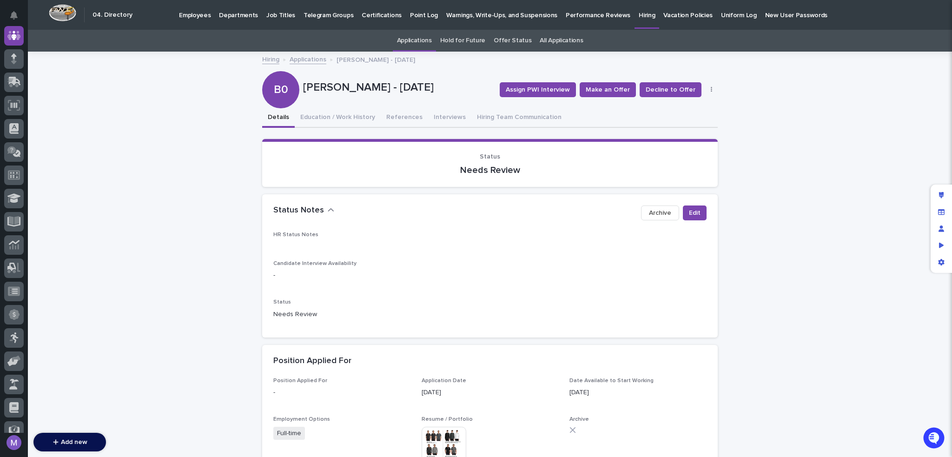
click at [710, 91] on button "button" at bounding box center [711, 89] width 13 height 7
click at [705, 87] on button "button" at bounding box center [711, 89] width 13 height 7
